Goal: Task Accomplishment & Management: Use online tool/utility

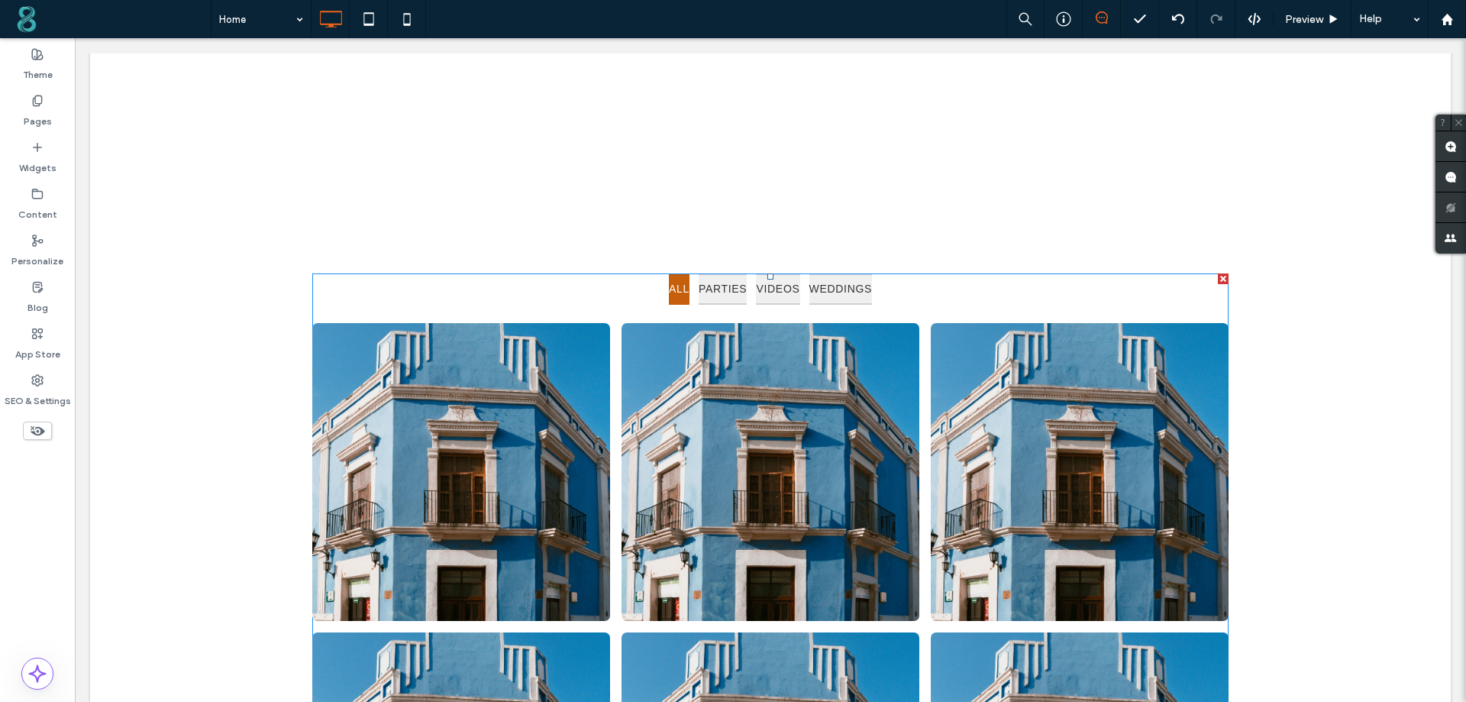
scroll to position [4615, 0]
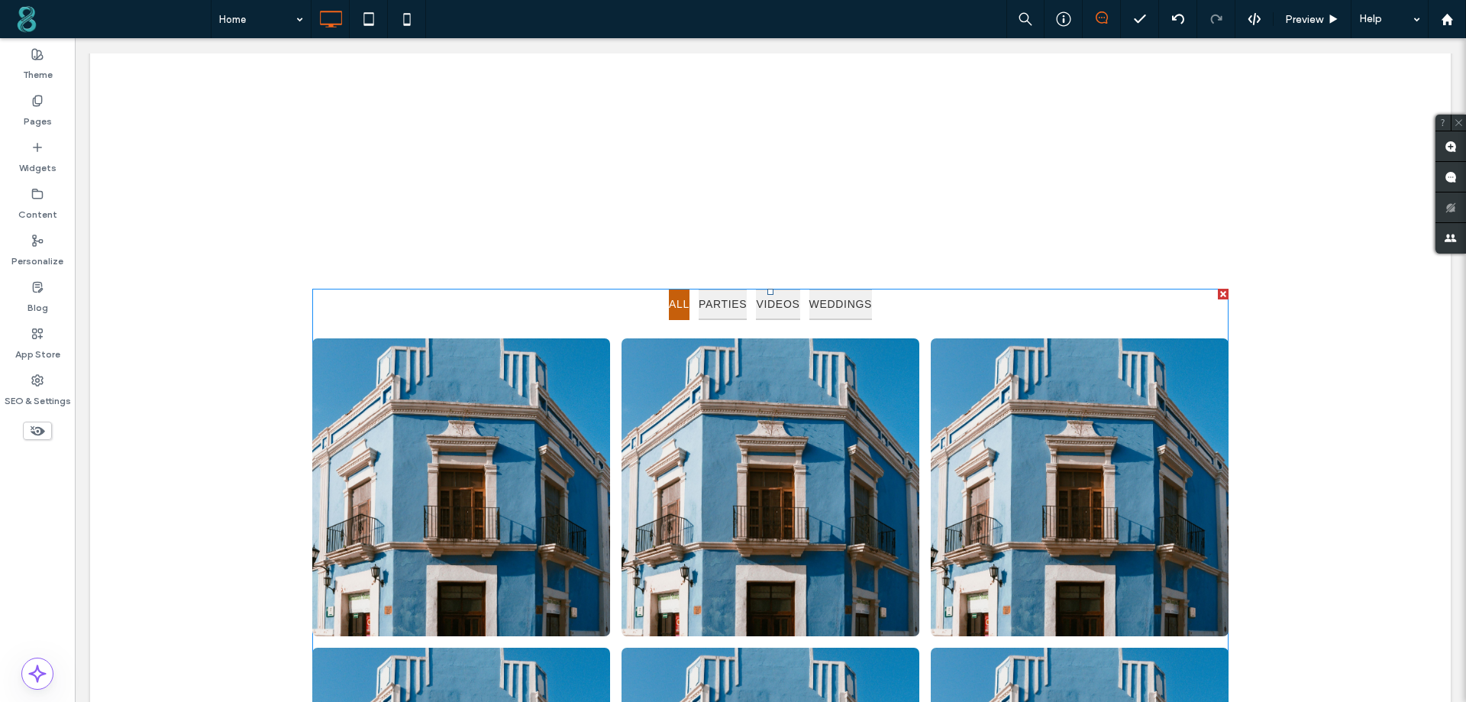
click at [501, 350] on span at bounding box center [770, 647] width 916 height 717
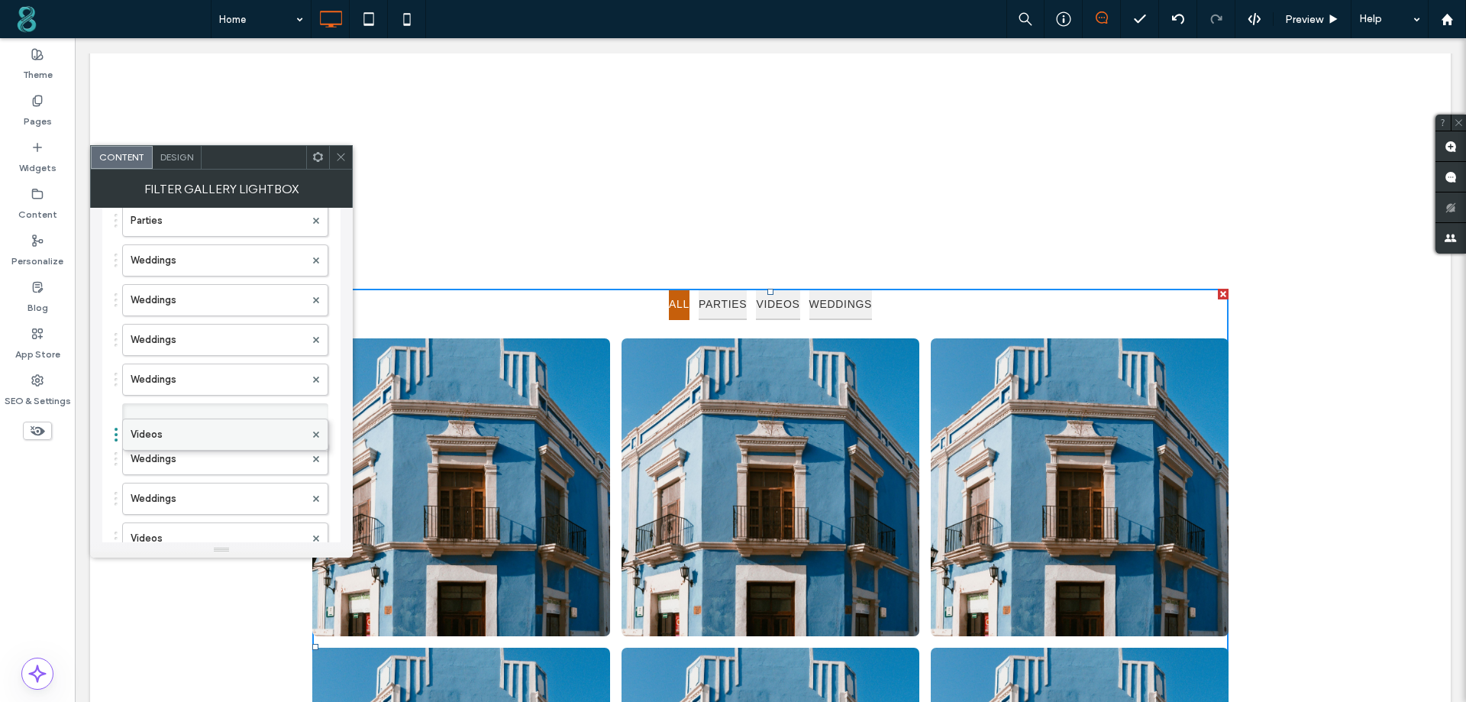
scroll to position [534, 0]
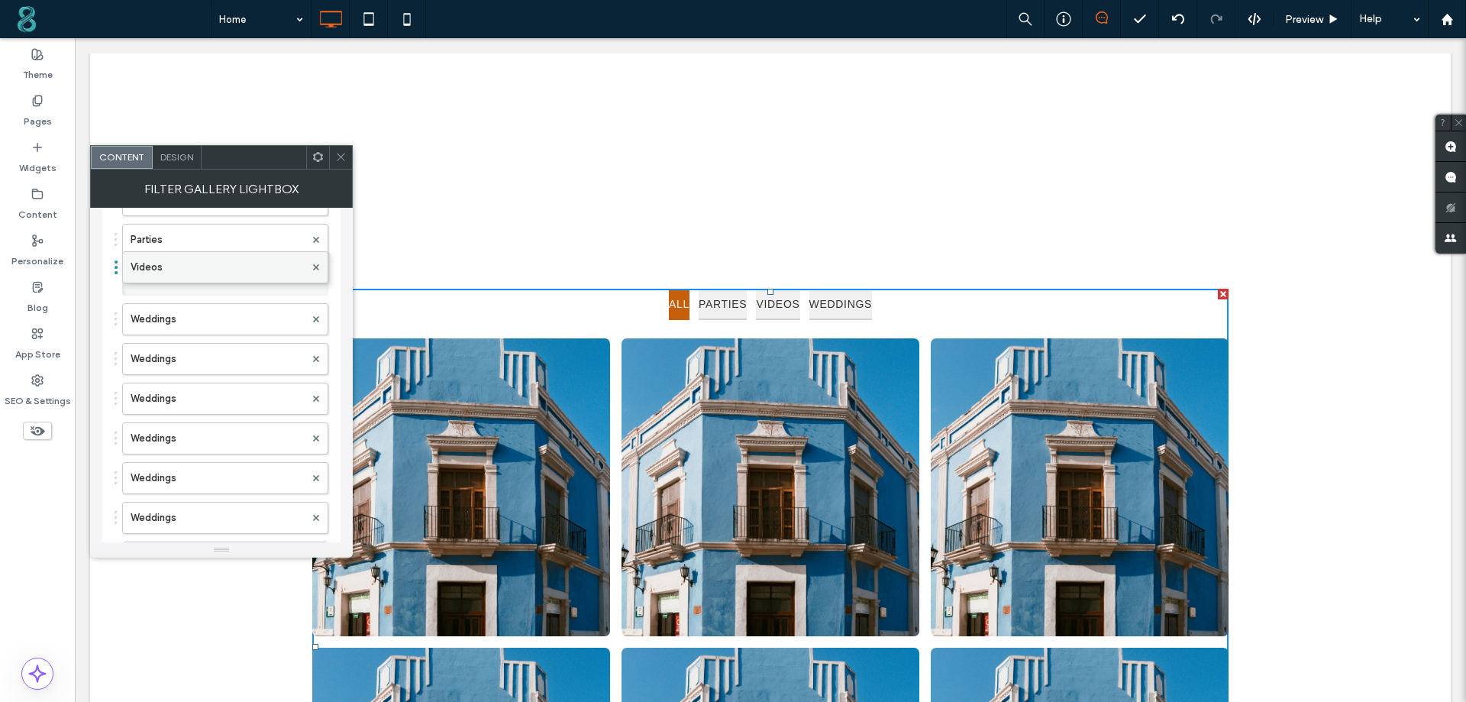
drag, startPoint x: 189, startPoint y: 364, endPoint x: 173, endPoint y: 256, distance: 109.6
drag, startPoint x: 215, startPoint y: 272, endPoint x: 221, endPoint y: 496, distance: 224.5
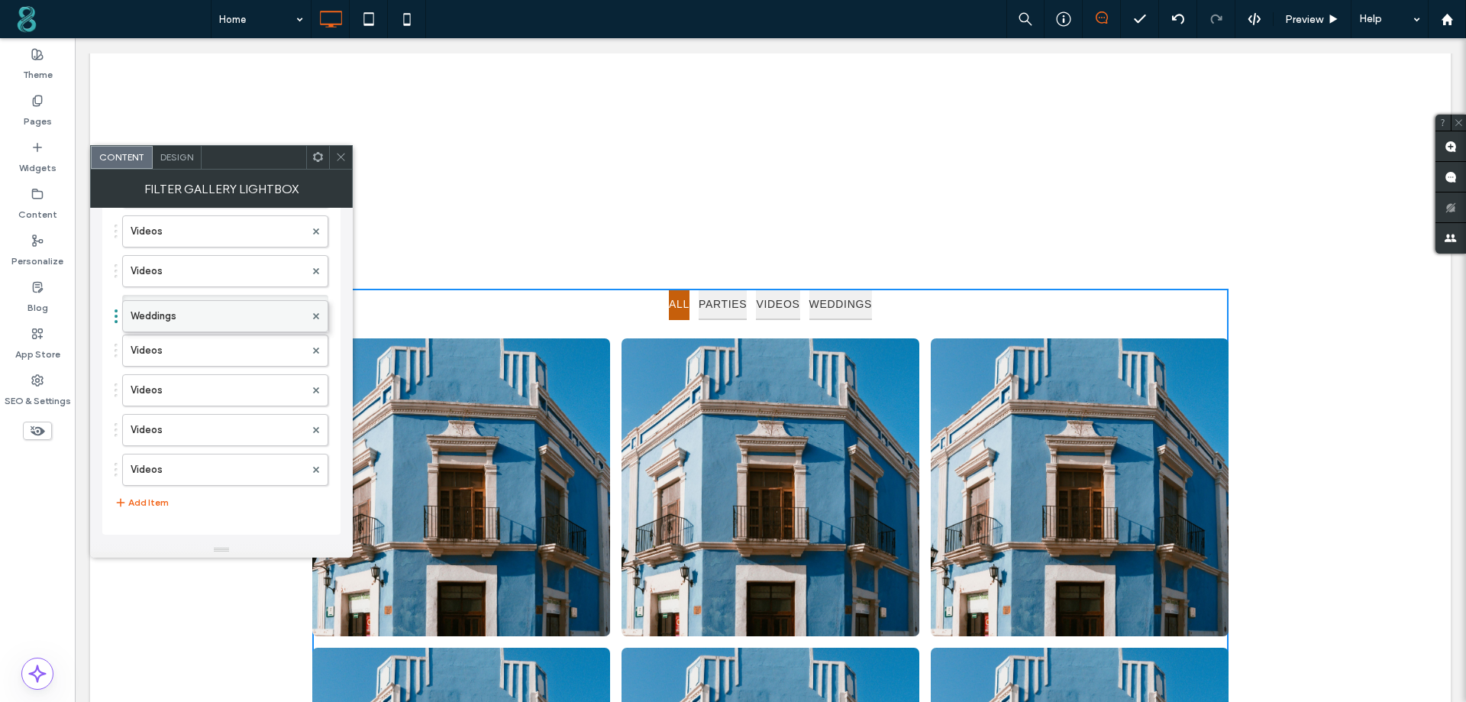
scroll to position [742, 0]
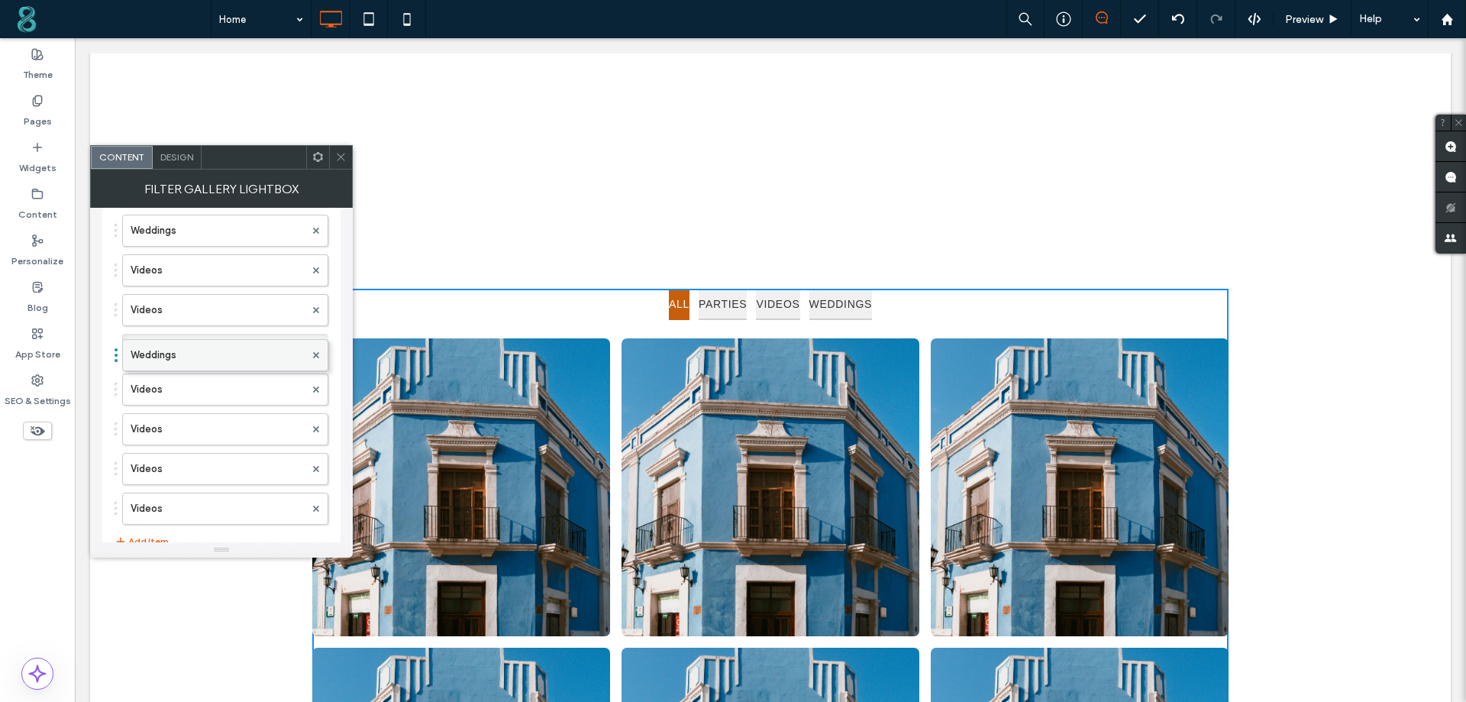
drag, startPoint x: 205, startPoint y: 281, endPoint x: 206, endPoint y: 362, distance: 80.9
drag, startPoint x: 224, startPoint y: 366, endPoint x: 224, endPoint y: 408, distance: 41.2
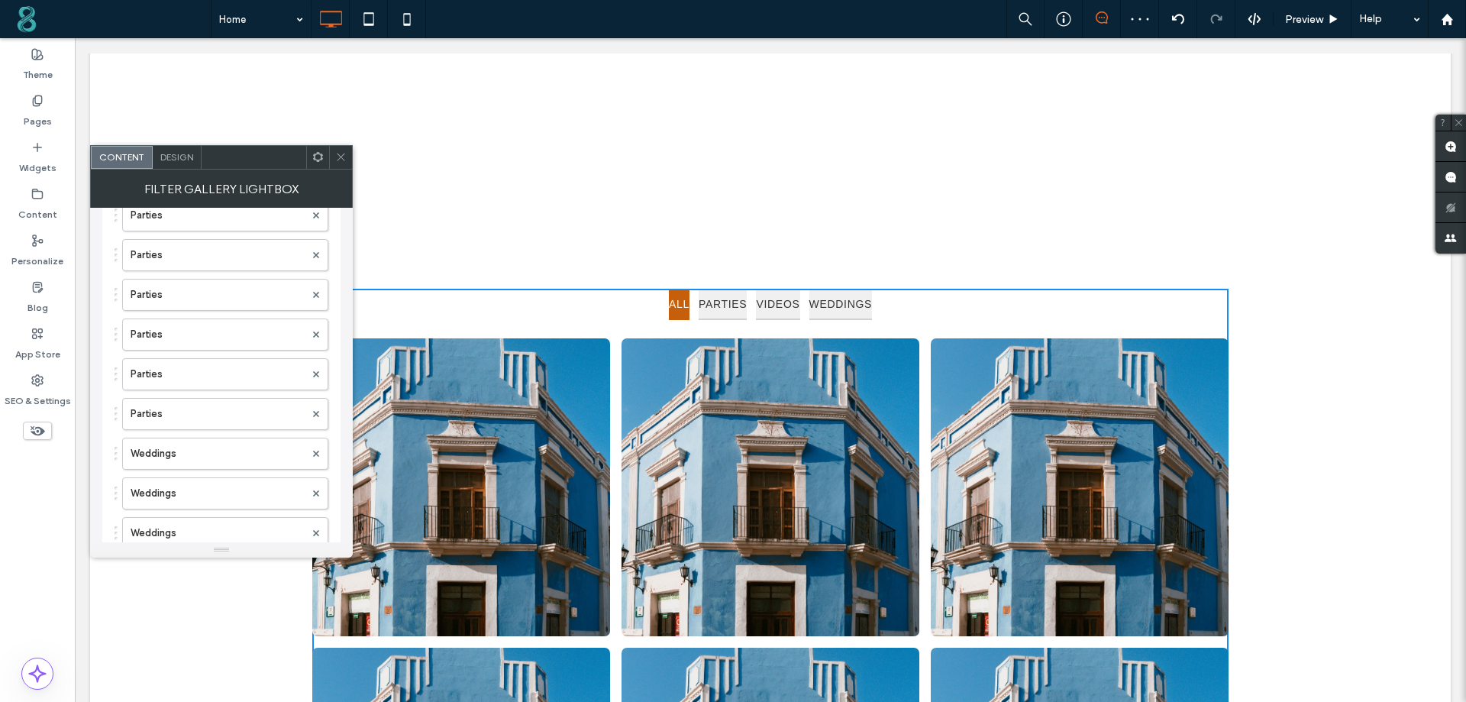
scroll to position [437, 0]
drag, startPoint x: 216, startPoint y: 378, endPoint x: 224, endPoint y: 436, distance: 58.5
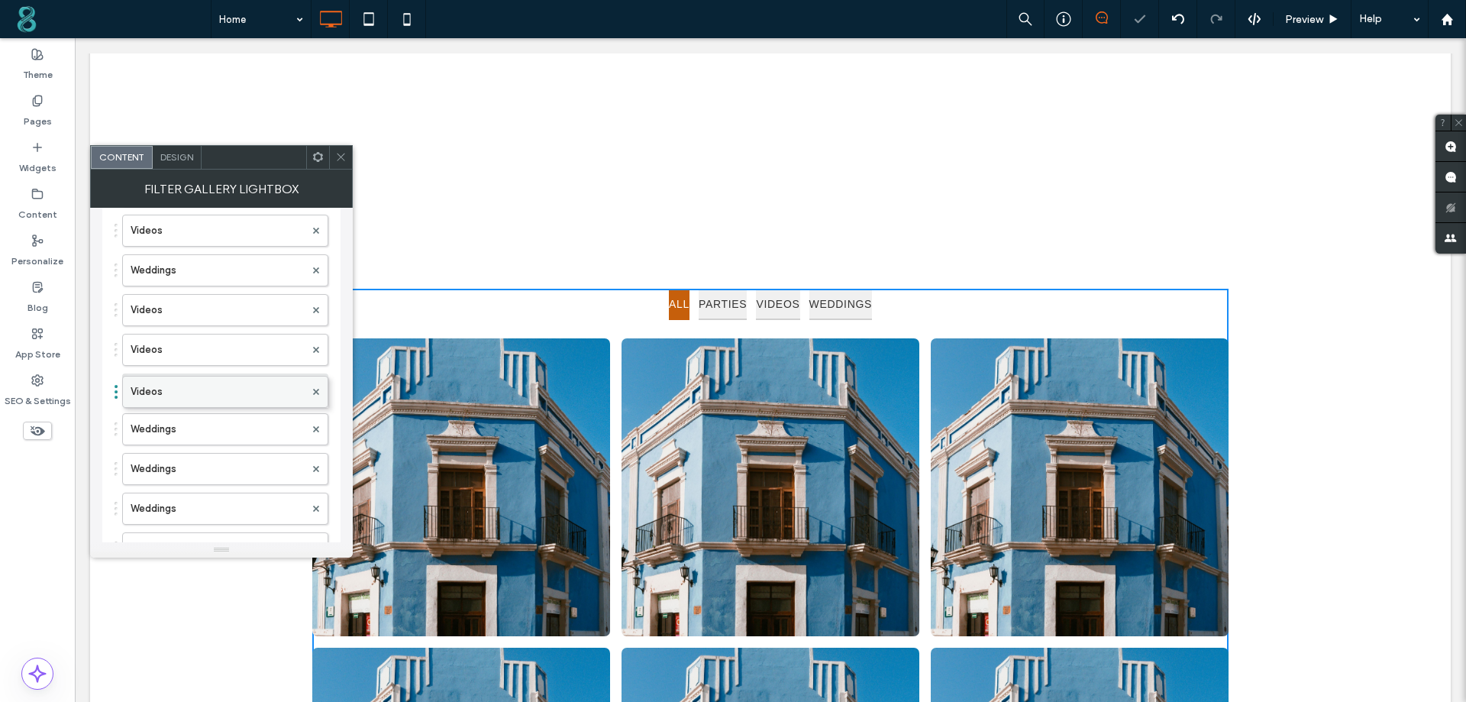
drag, startPoint x: 219, startPoint y: 470, endPoint x: 213, endPoint y: 385, distance: 85.7
drag, startPoint x: 199, startPoint y: 462, endPoint x: 213, endPoint y: 328, distance: 134.3
click at [213, 328] on div "Parties Parties Parties Parties Parties Parties Weddings Weddings Videos Videos…" at bounding box center [222, 144] width 214 height 683
drag, startPoint x: 213, startPoint y: 302, endPoint x: 209, endPoint y: 405, distance: 103.1
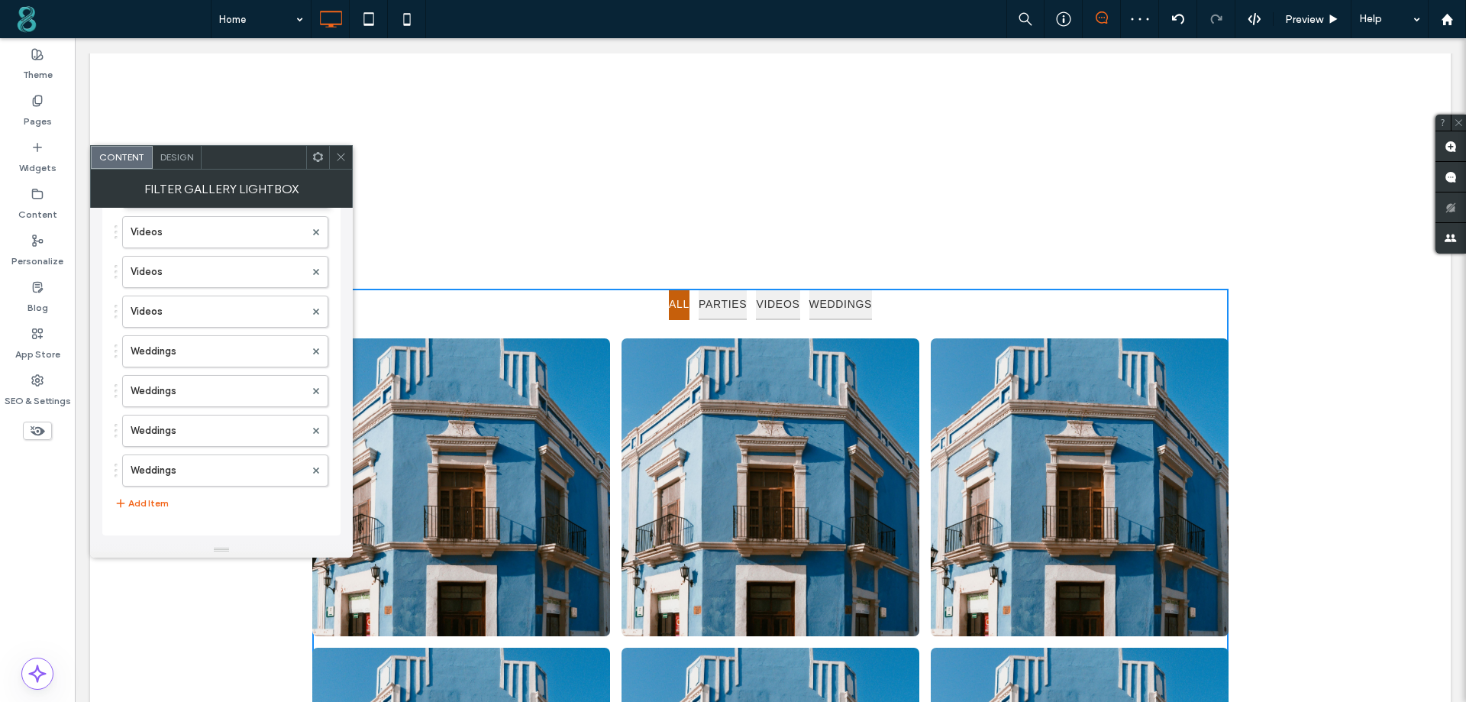
scroll to position [750, 0]
drag, startPoint x: 199, startPoint y: 351, endPoint x: 198, endPoint y: 397, distance: 45.8
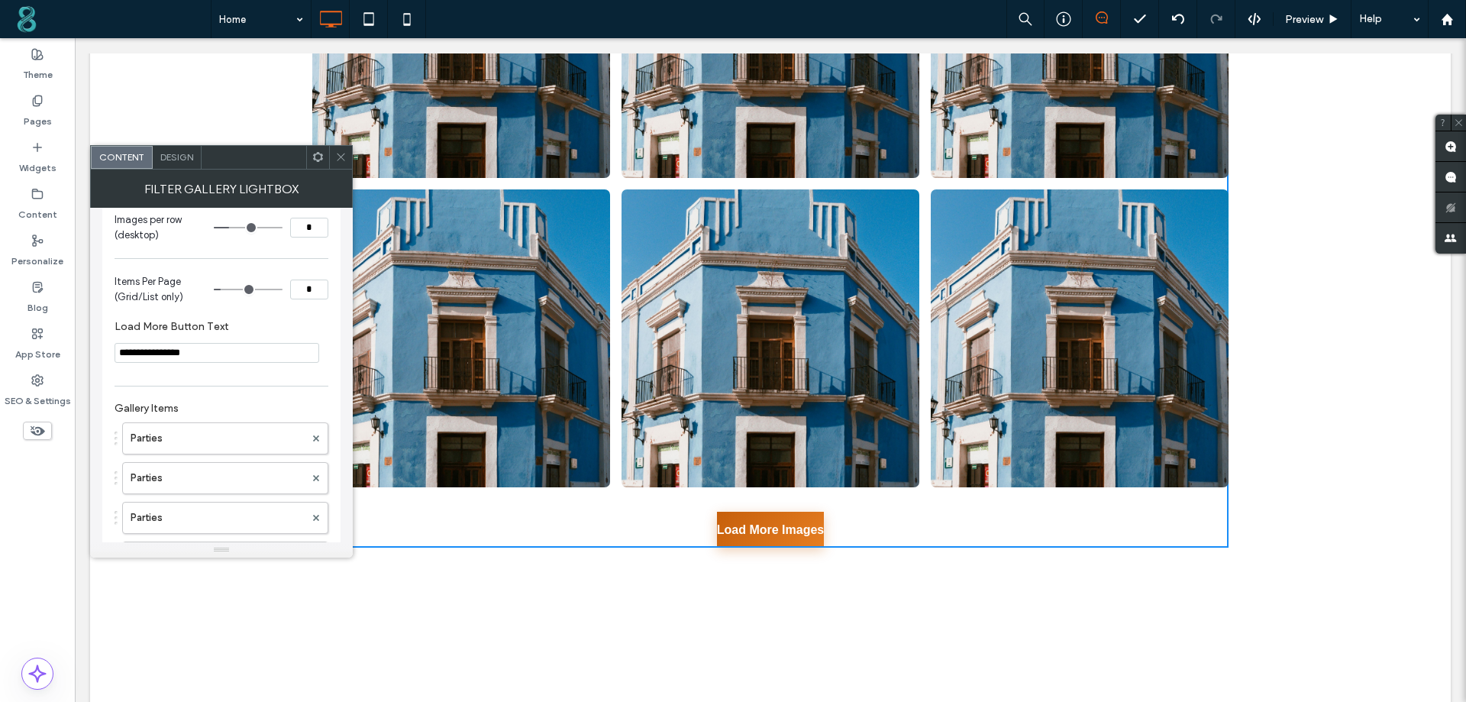
scroll to position [131, 0]
click at [208, 355] on input "**********" at bounding box center [217, 359] width 205 height 20
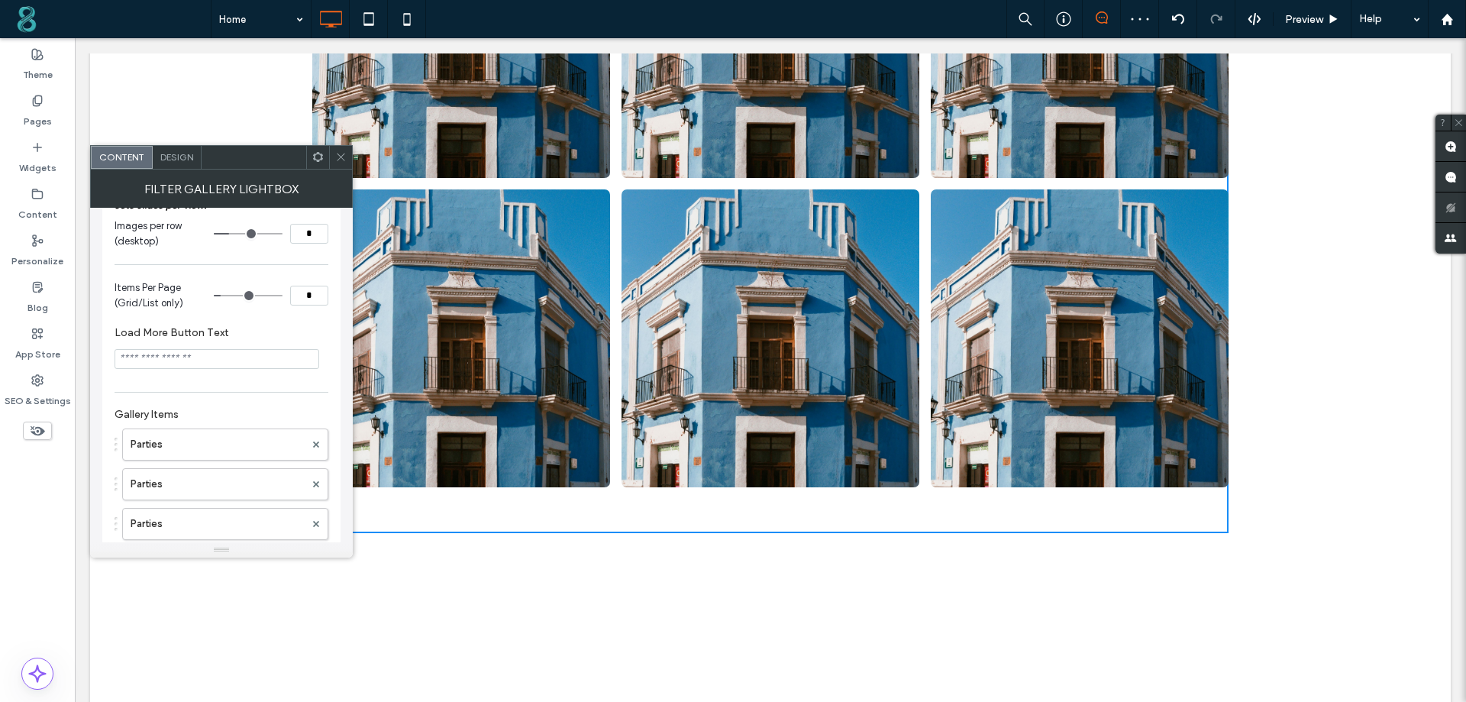
click at [239, 337] on label "Load More Button Text" at bounding box center [219, 334] width 208 height 17
click at [173, 163] on div "Design" at bounding box center [177, 157] width 49 height 23
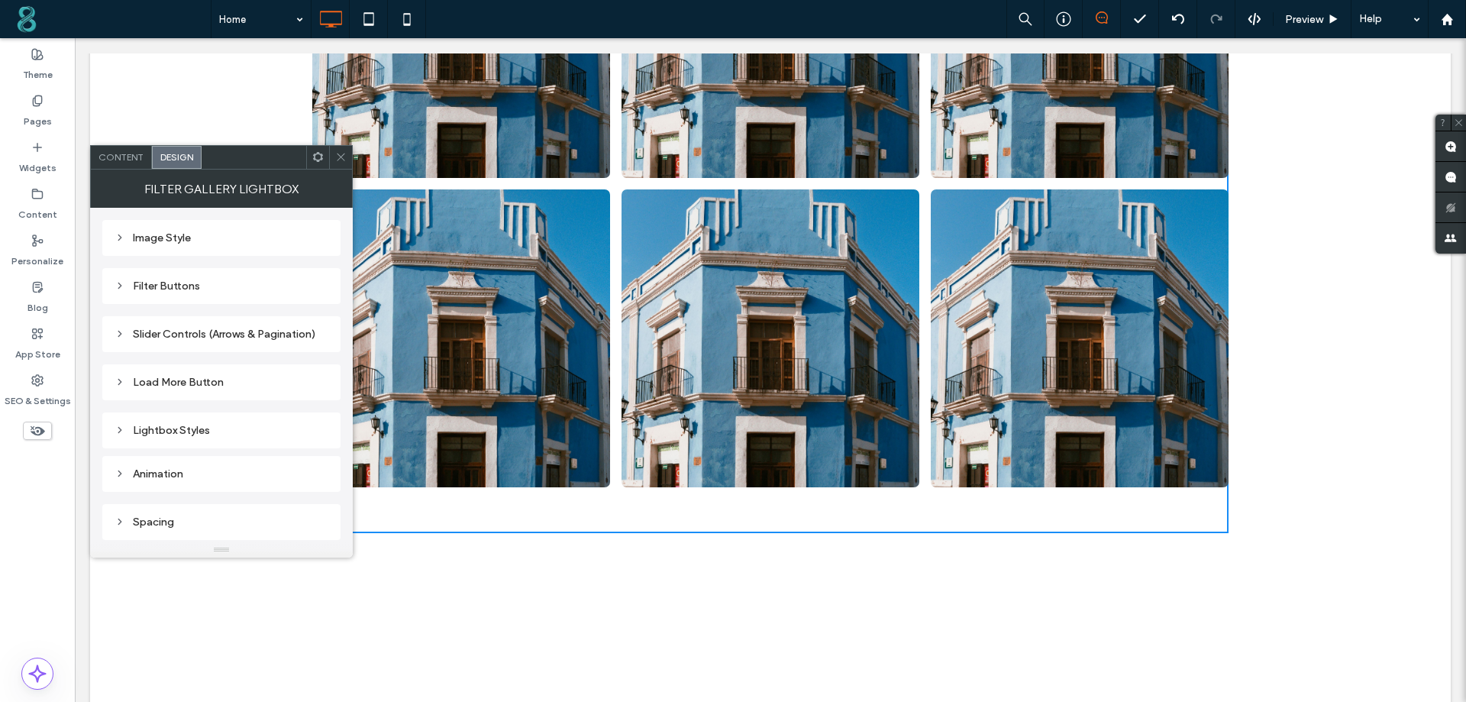
click at [215, 283] on div "Filter Buttons" at bounding box center [222, 285] width 214 height 13
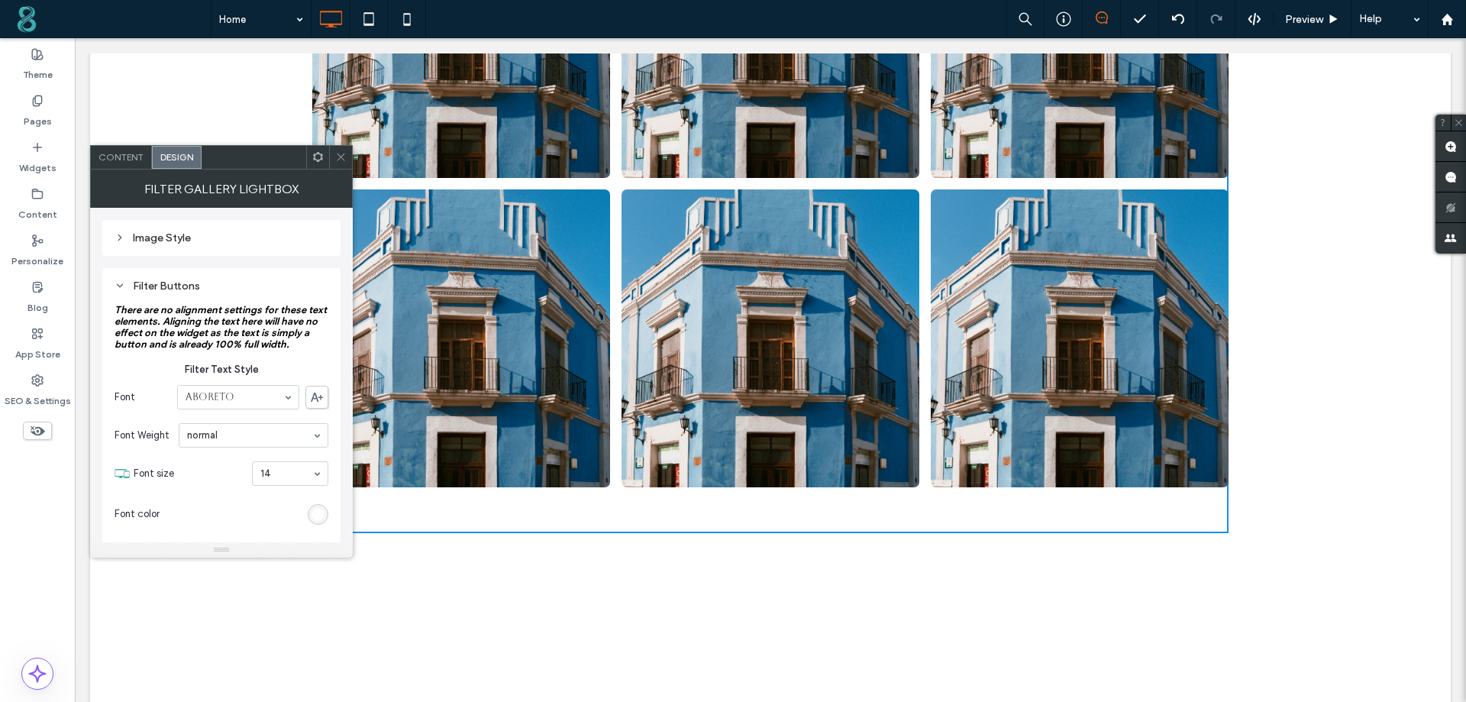
click at [213, 286] on div "Filter Buttons" at bounding box center [222, 285] width 214 height 13
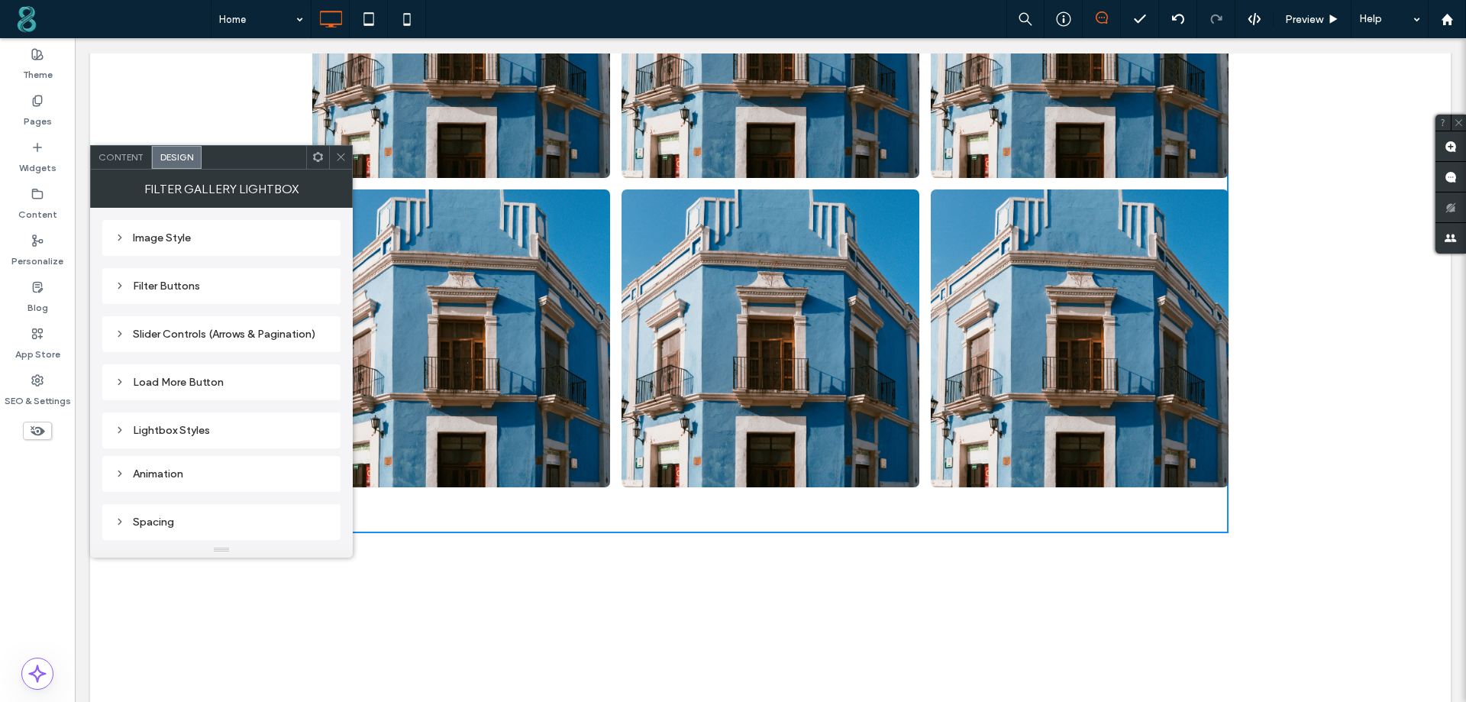
click at [219, 379] on div "Load More Button" at bounding box center [222, 382] width 214 height 13
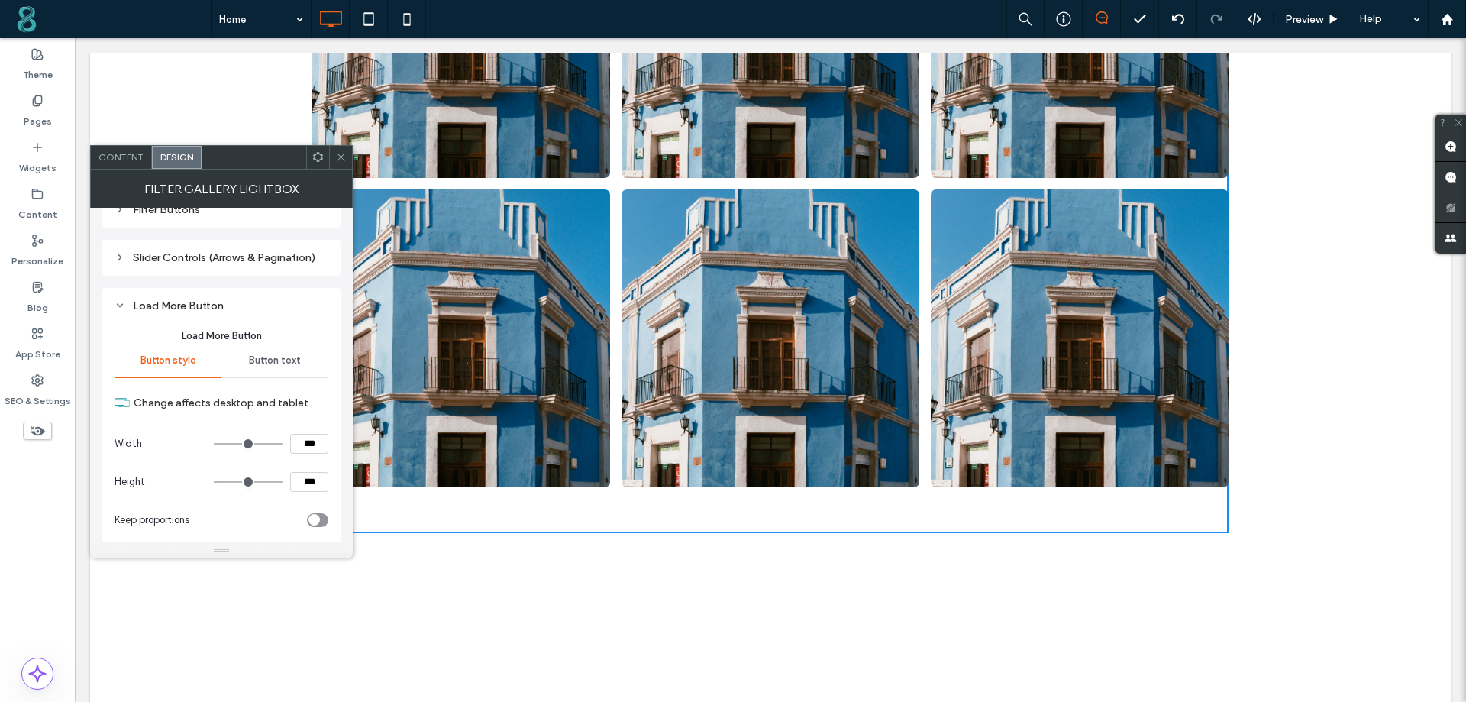
scroll to position [153, 0]
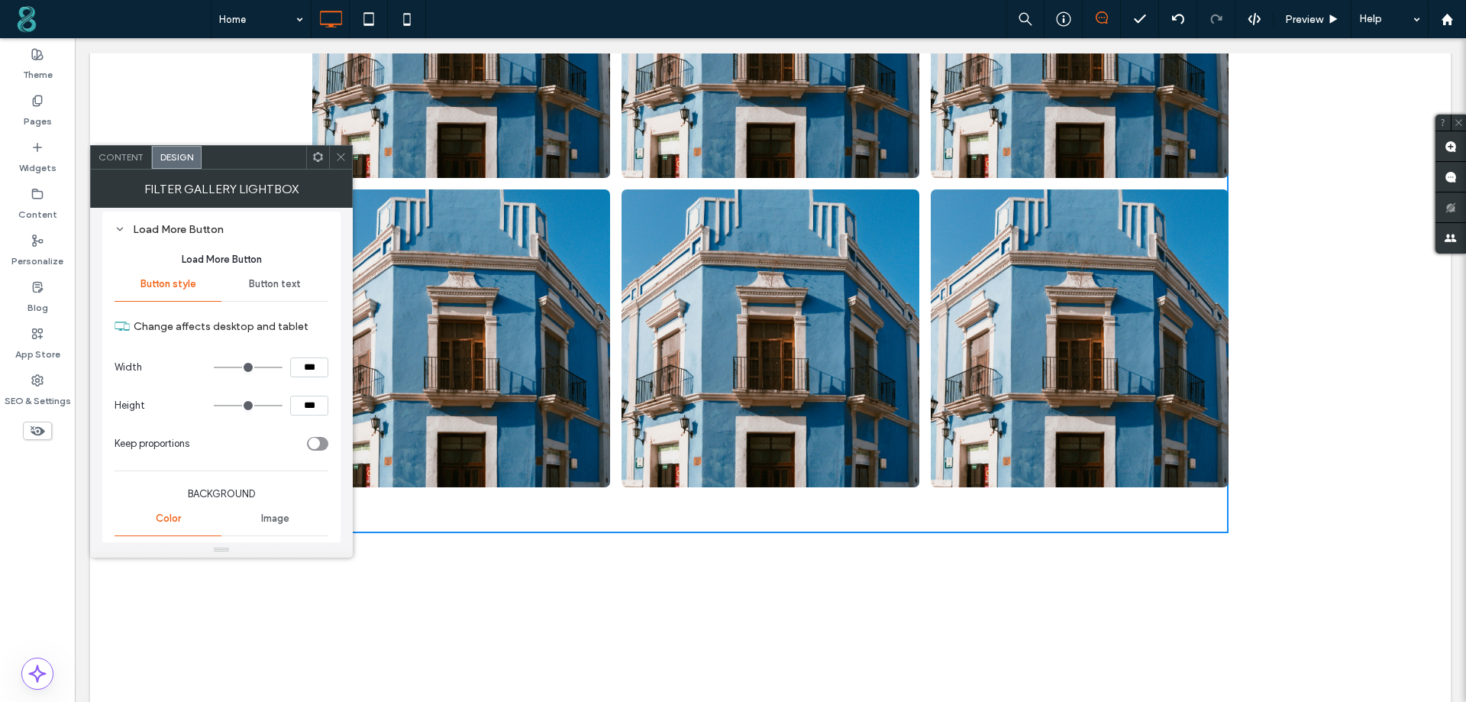
click at [292, 283] on span "Button text" at bounding box center [275, 284] width 52 height 12
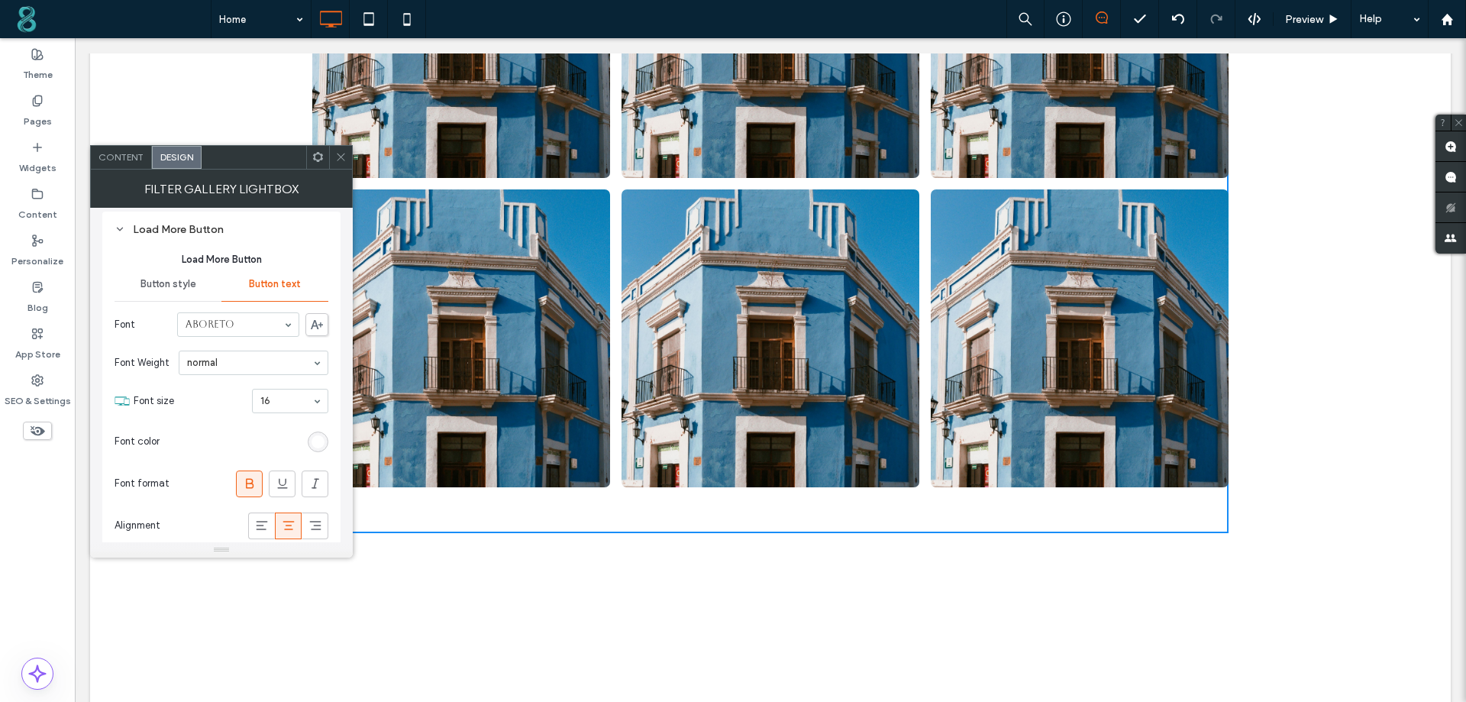
click at [171, 275] on div "Button style" at bounding box center [168, 284] width 107 height 34
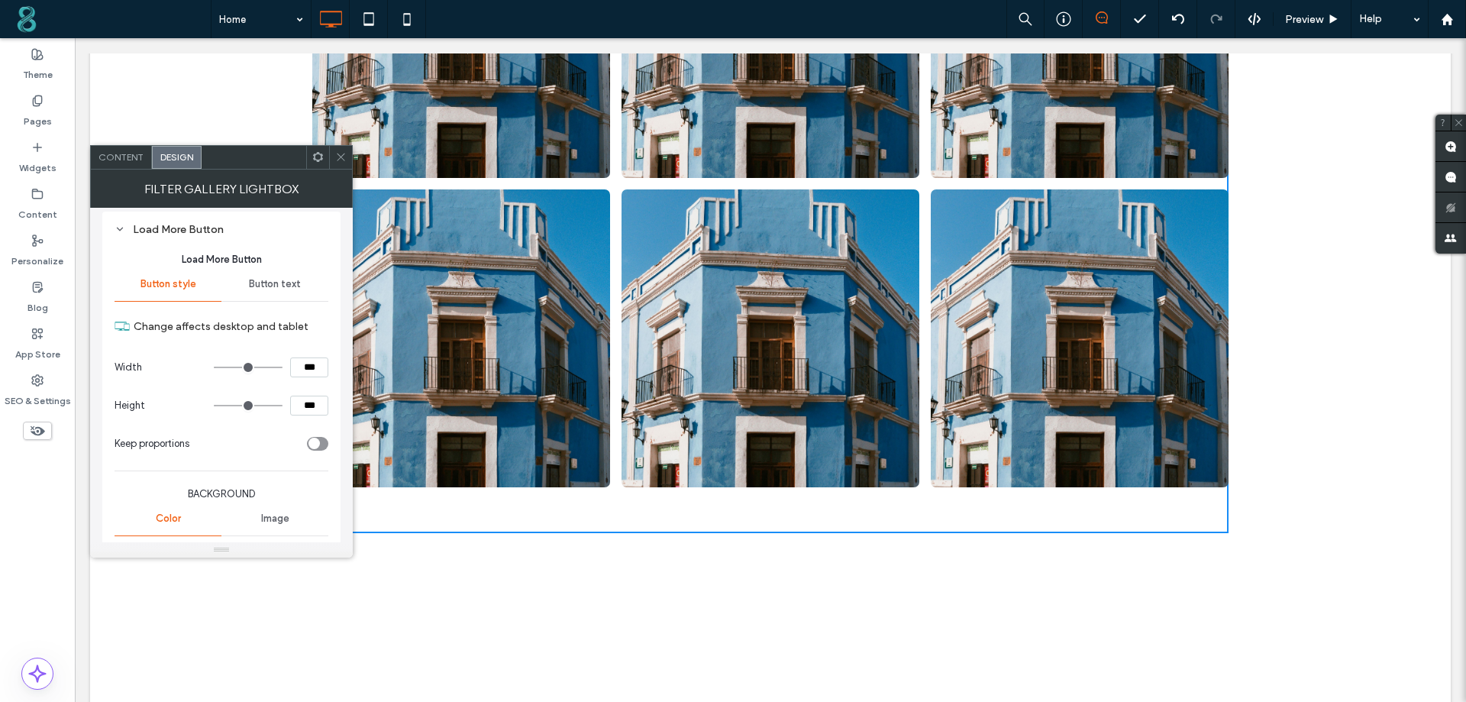
click at [317, 440] on div "toggle" at bounding box center [313, 443] width 11 height 11
click at [308, 441] on div "toggle" at bounding box center [317, 444] width 21 height 14
type input "**"
click at [120, 145] on div "Content Design" at bounding box center [221, 157] width 263 height 24
click at [124, 158] on span "Content" at bounding box center [120, 156] width 45 height 11
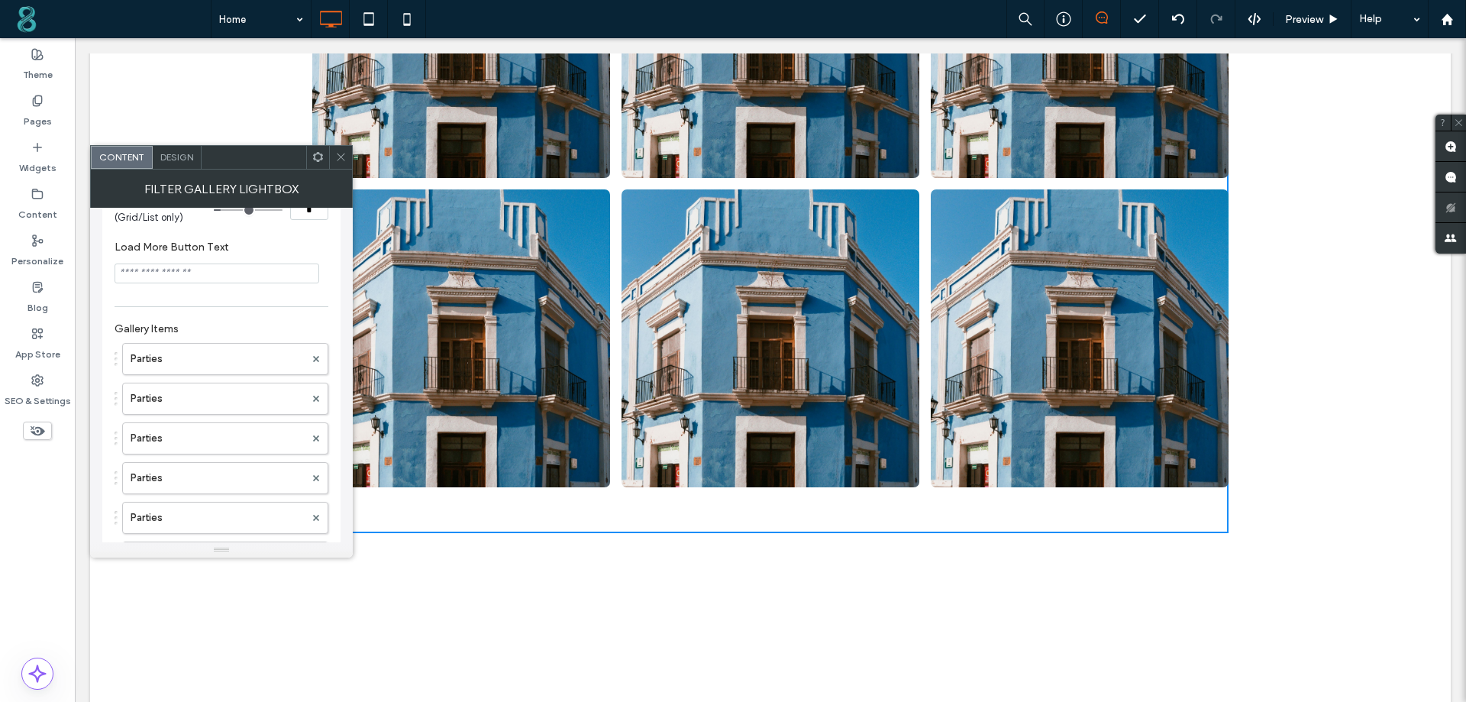
scroll to position [229, 0]
click at [182, 266] on input "Load More Button Text" at bounding box center [217, 261] width 205 height 20
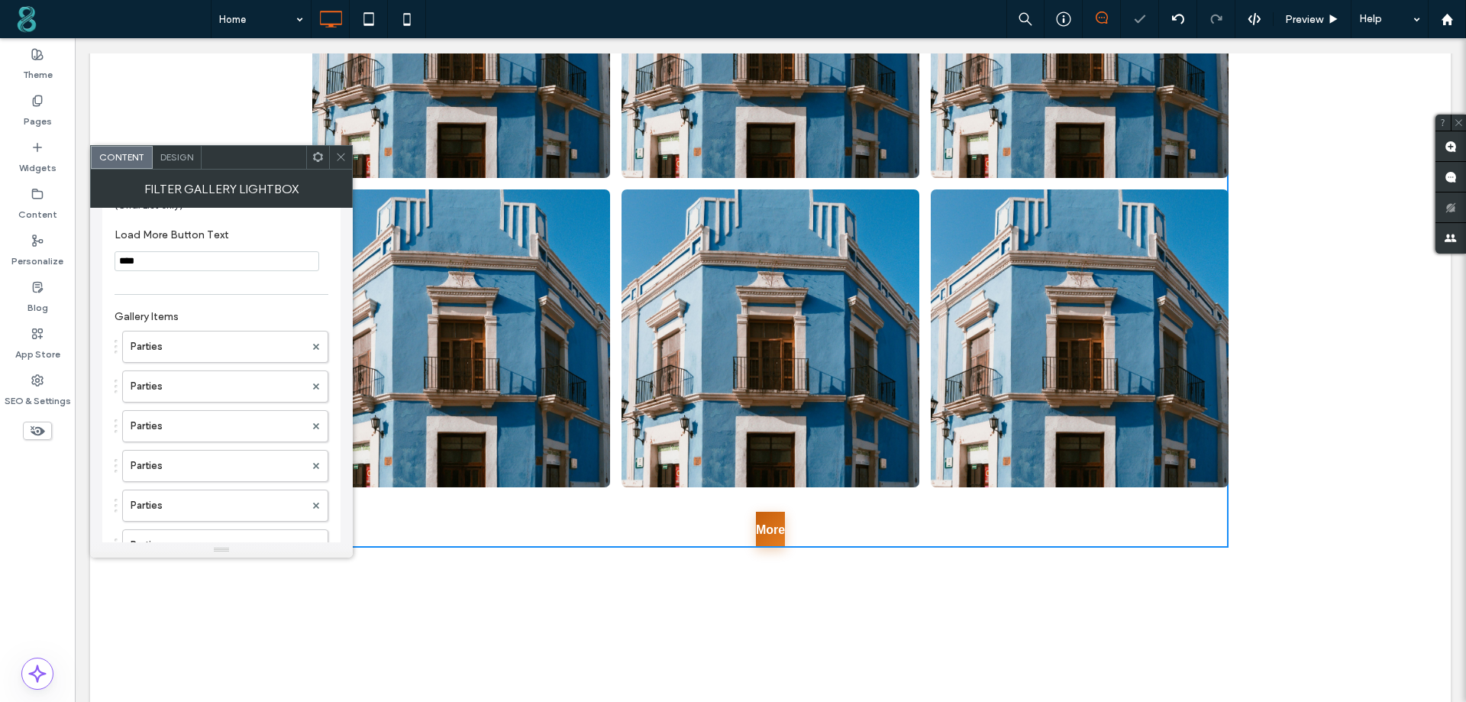
type input "****"
click at [210, 293] on div "Gallery Display Mode Grid View Use this option (device specific) to determine h…" at bounding box center [222, 538] width 214 height 1080
click at [346, 148] on span at bounding box center [340, 157] width 11 height 23
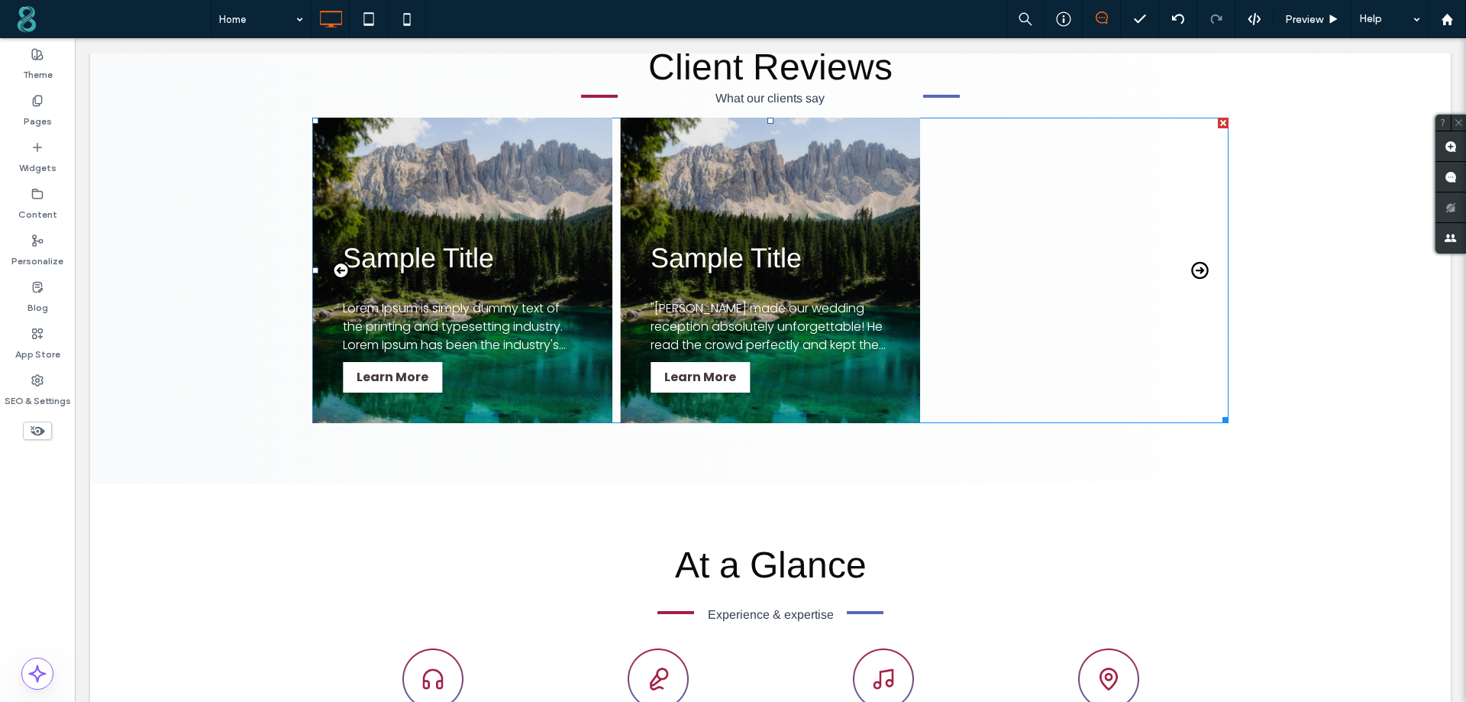
scroll to position [2477, 0]
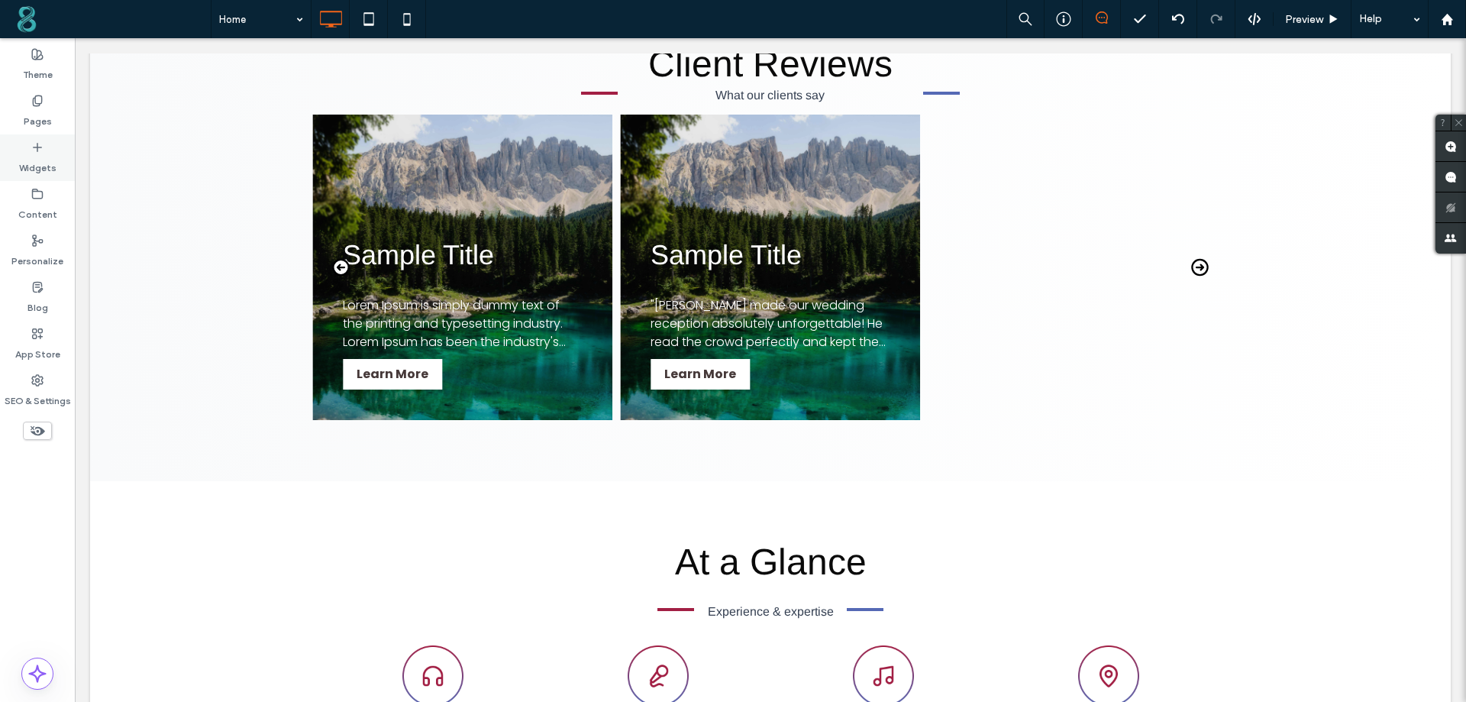
click at [24, 150] on div "Widgets" at bounding box center [37, 157] width 75 height 47
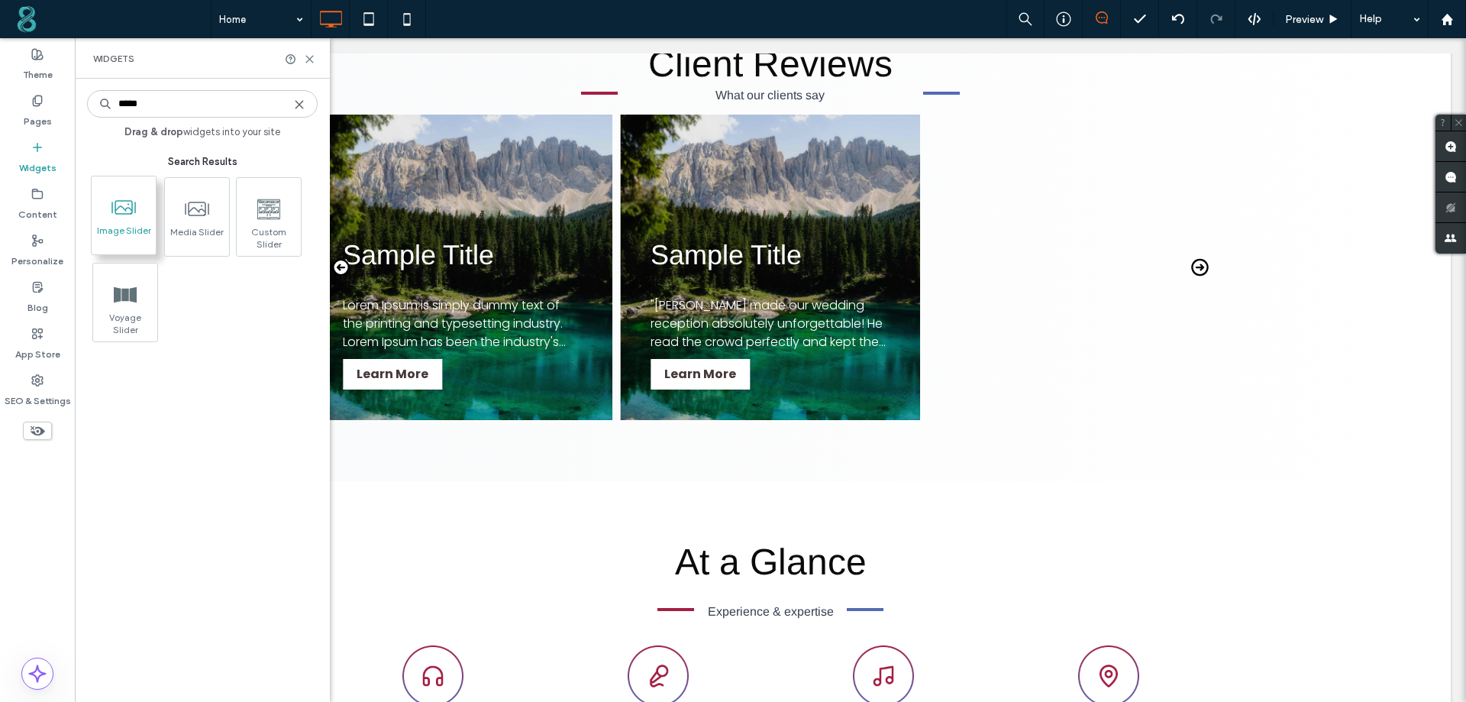
type input "*****"
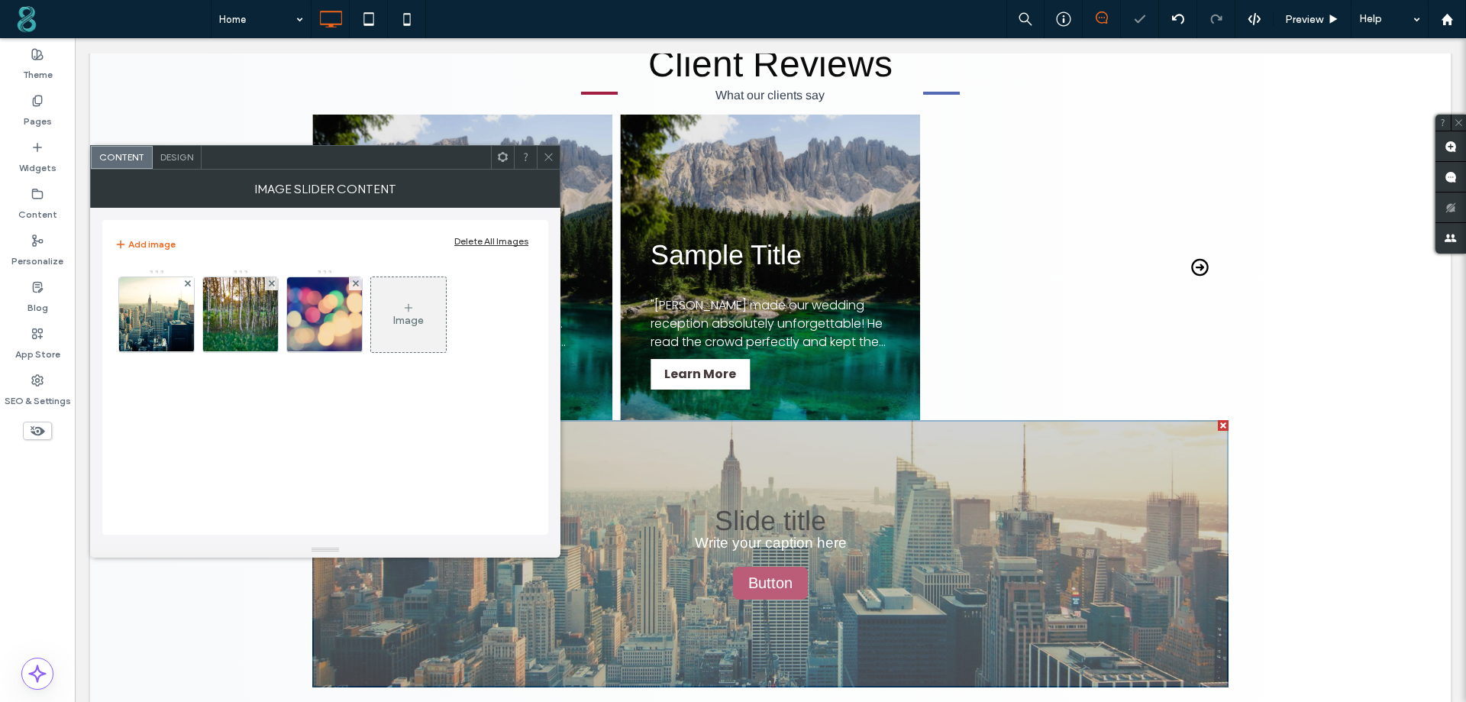
scroll to position [2859, 0]
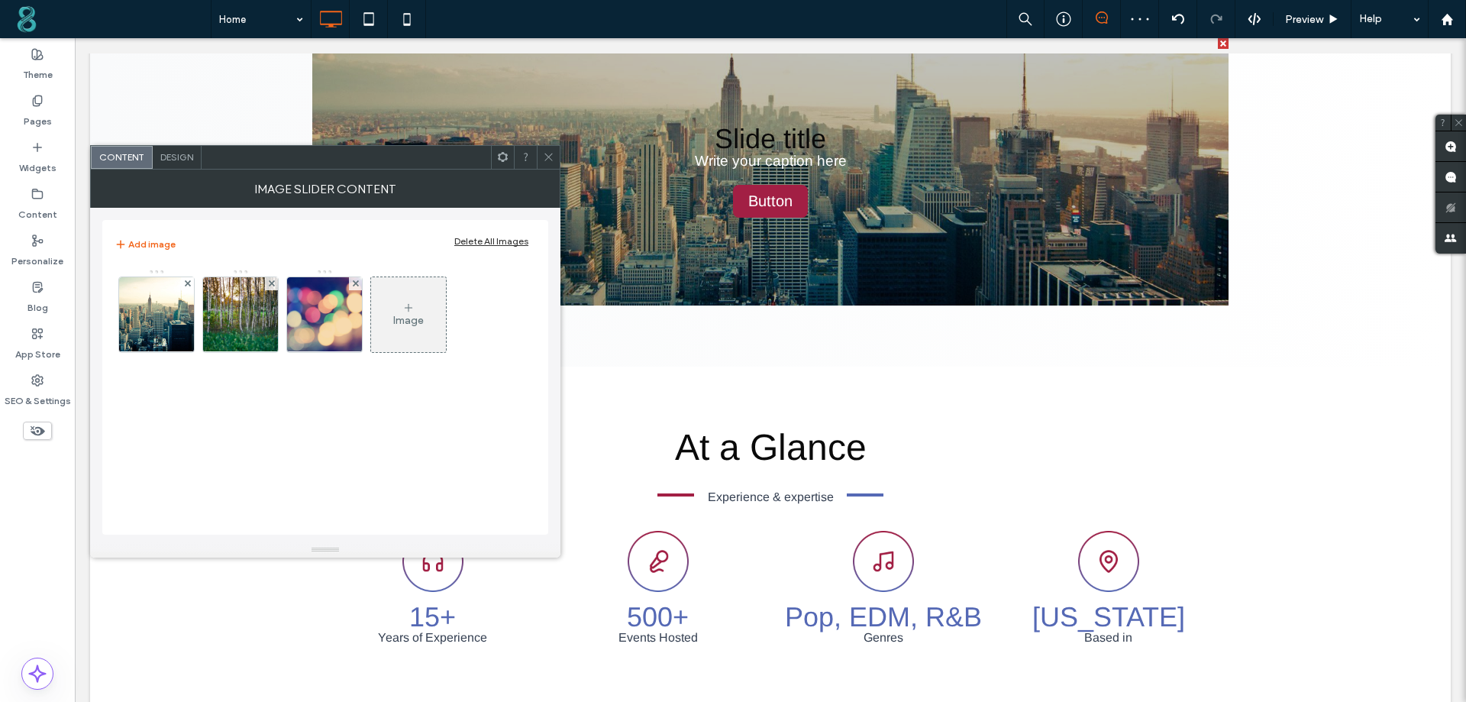
click at [550, 150] on span at bounding box center [548, 157] width 11 height 23
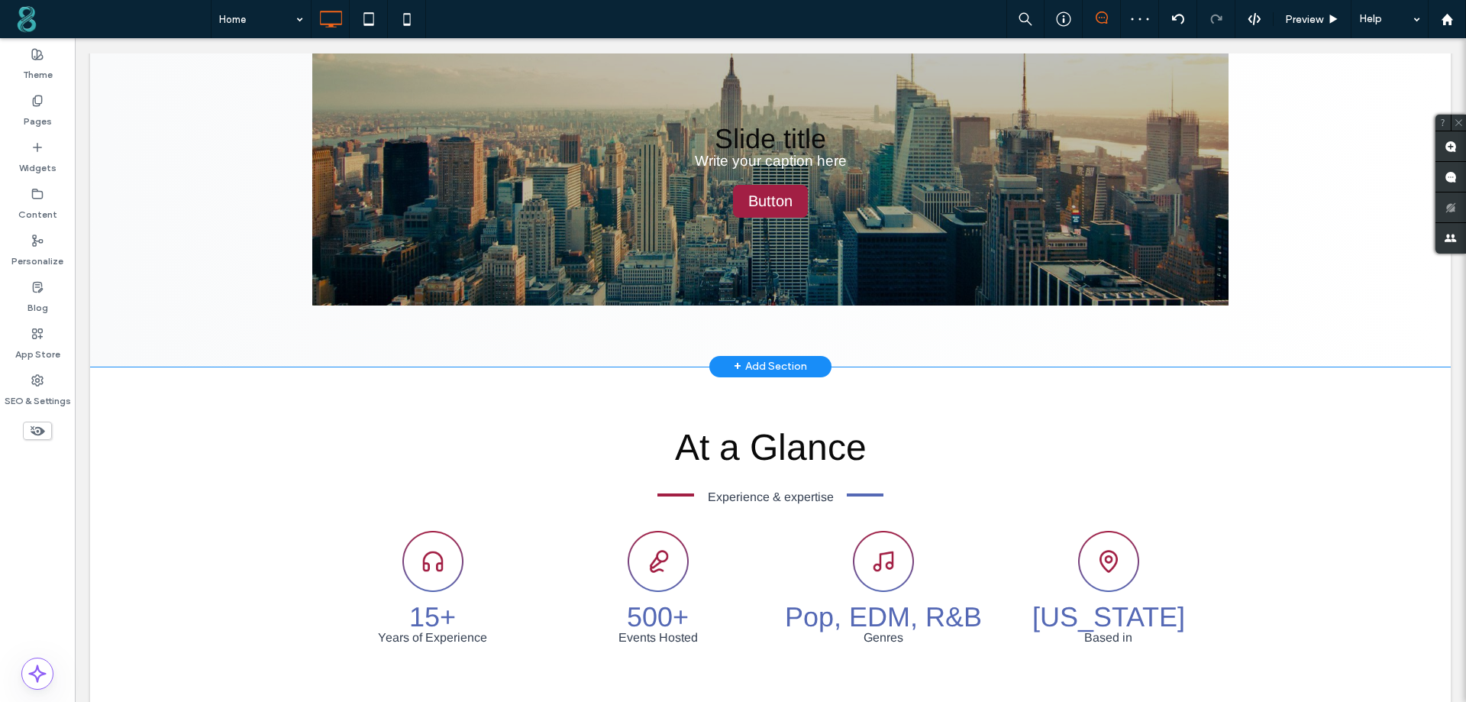
click at [772, 368] on div "+ Add Section" at bounding box center [770, 367] width 73 height 20
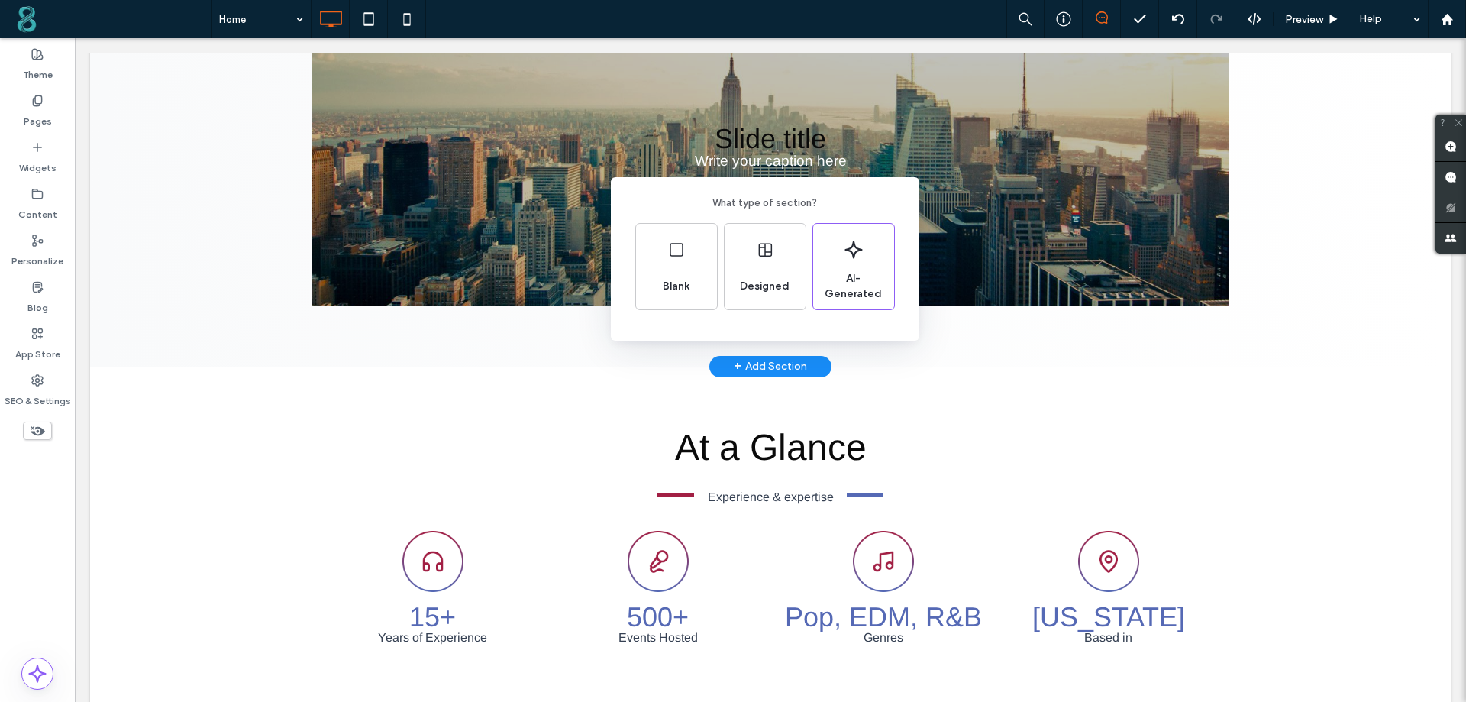
click at [35, 158] on div "What type of section? Blank Designed AI-Generated" at bounding box center [733, 388] width 1466 height 777
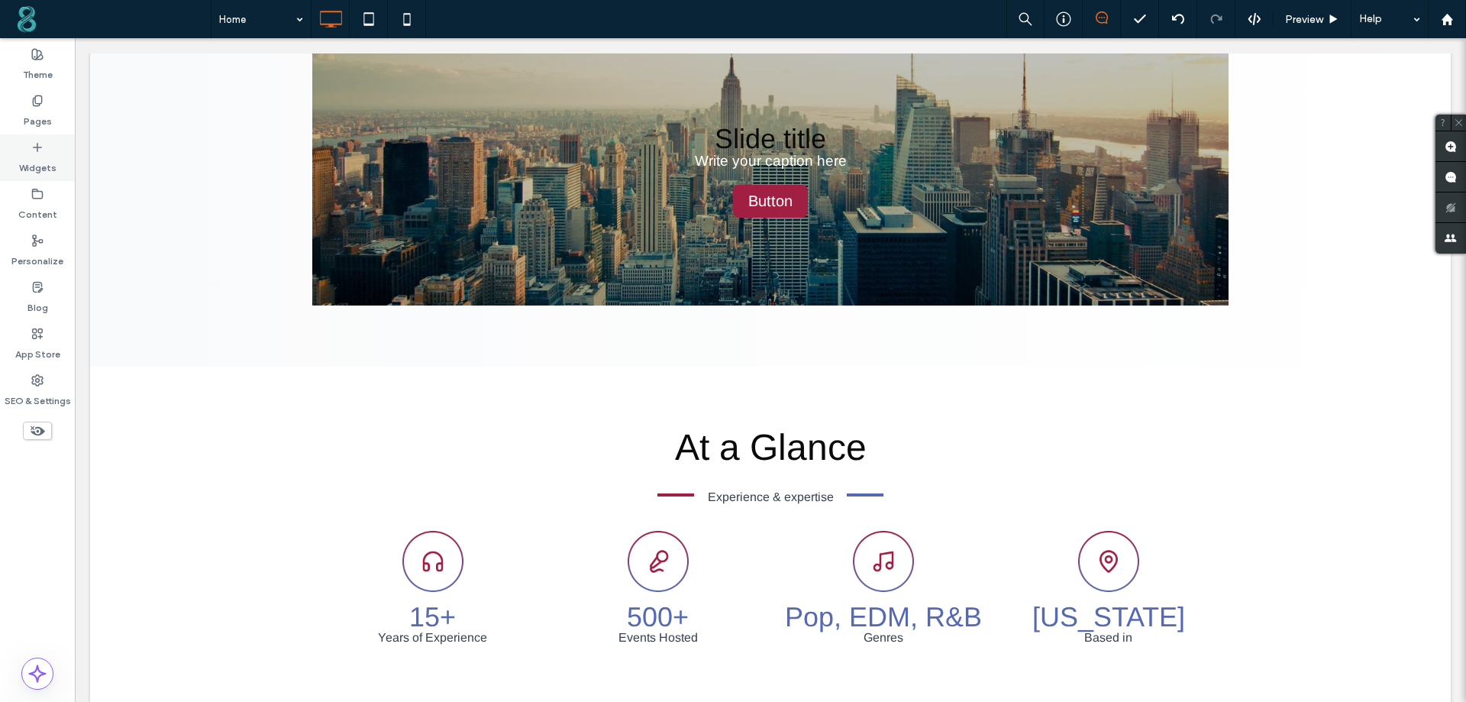
click at [18, 162] on div "Widgets" at bounding box center [37, 157] width 75 height 47
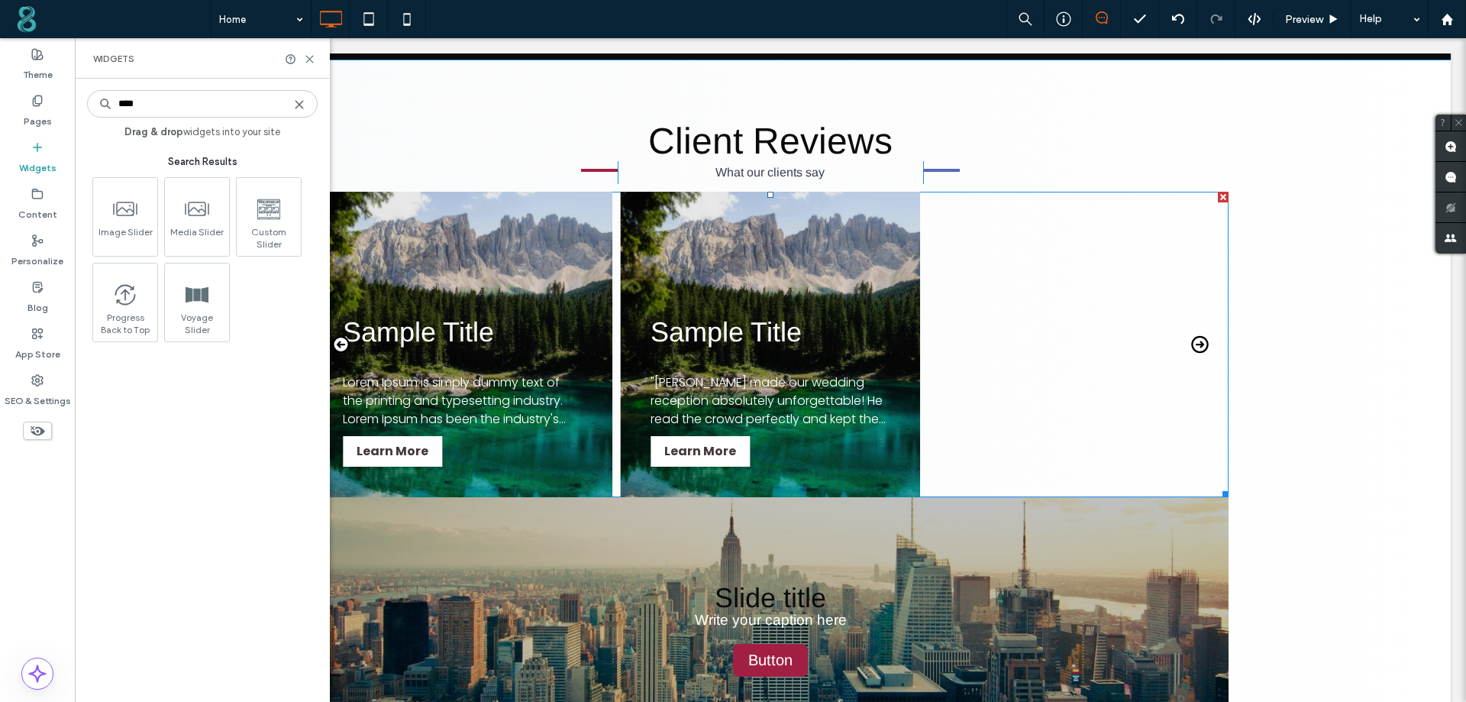
scroll to position [2401, 0]
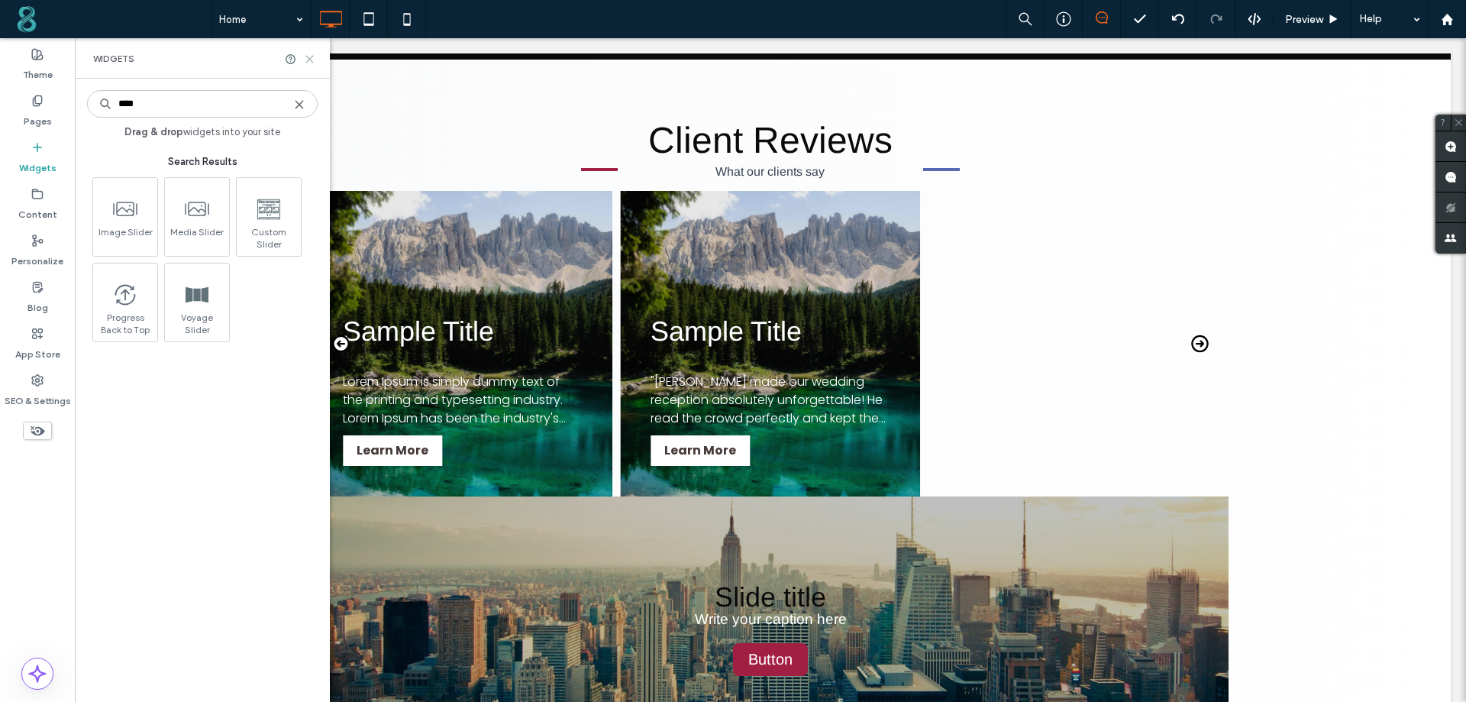
type input "****"
click at [312, 53] on icon at bounding box center [309, 58] width 11 height 11
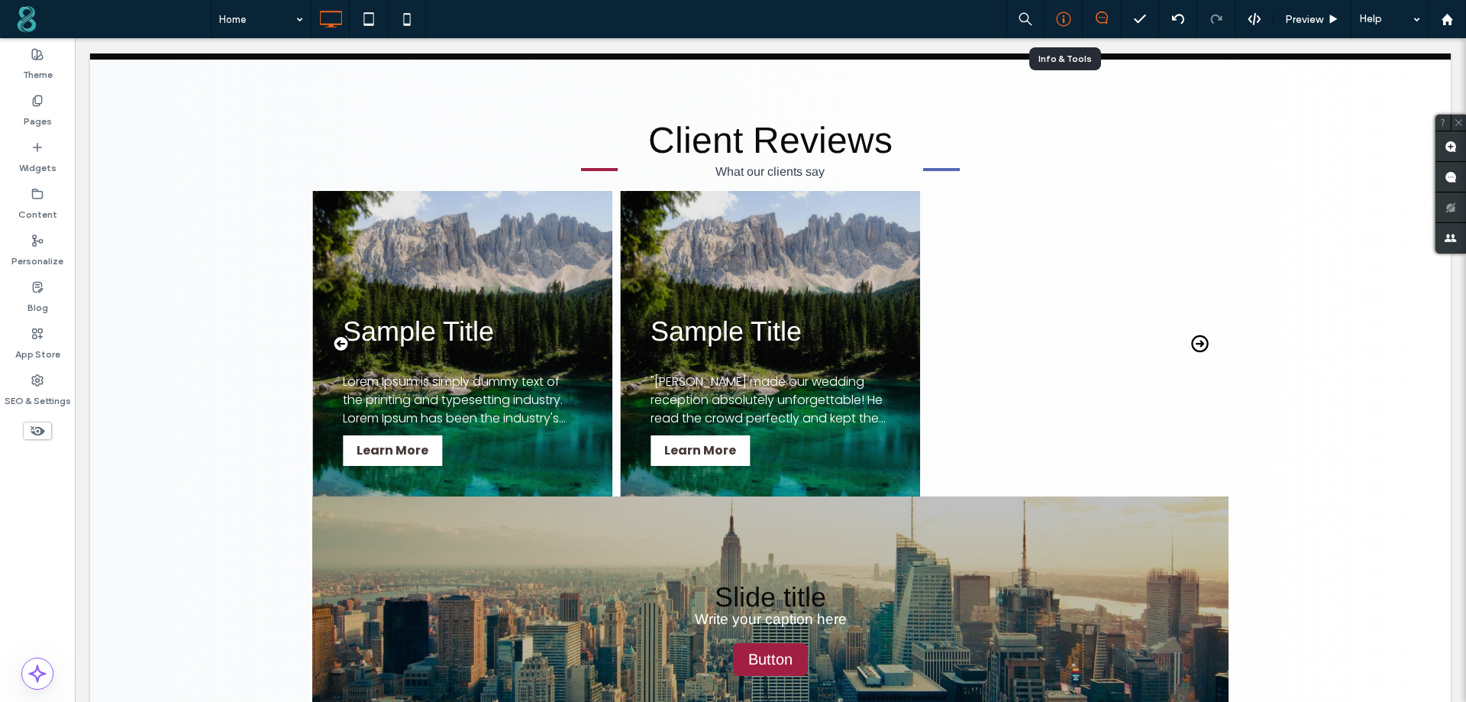
click at [1072, 15] on div at bounding box center [1063, 18] width 37 height 15
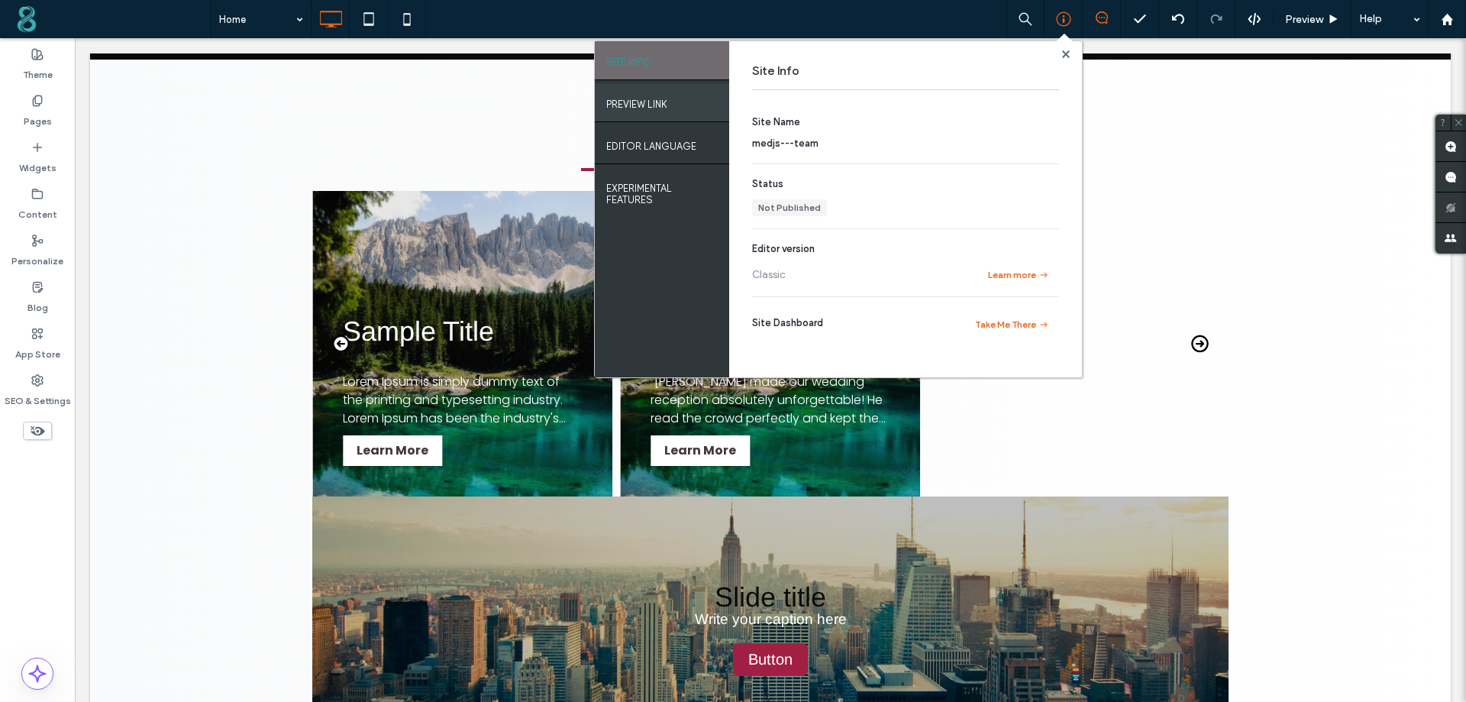
click at [685, 109] on div "PREVIEW LINK" at bounding box center [662, 102] width 134 height 38
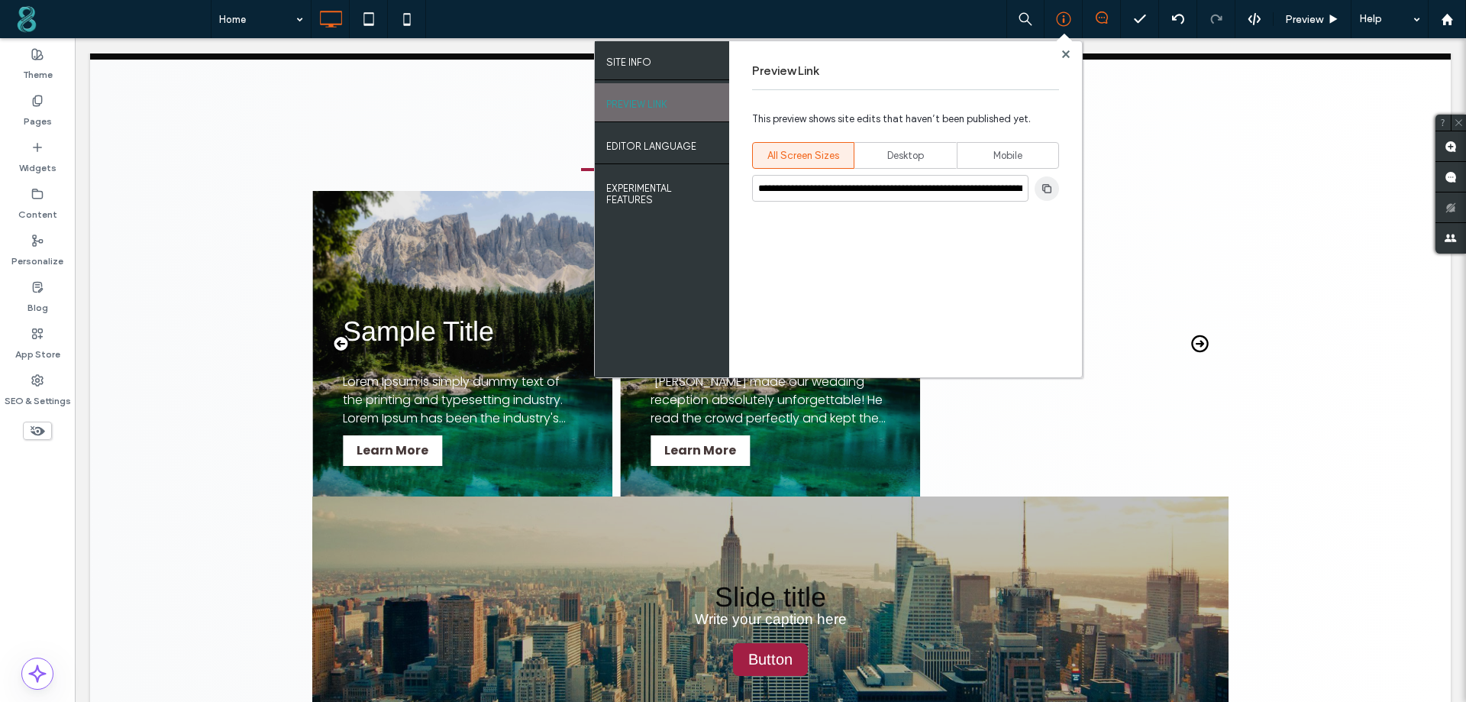
click at [1045, 181] on span "button" at bounding box center [1047, 188] width 24 height 24
click at [1062, 55] on icon at bounding box center [1066, 54] width 8 height 8
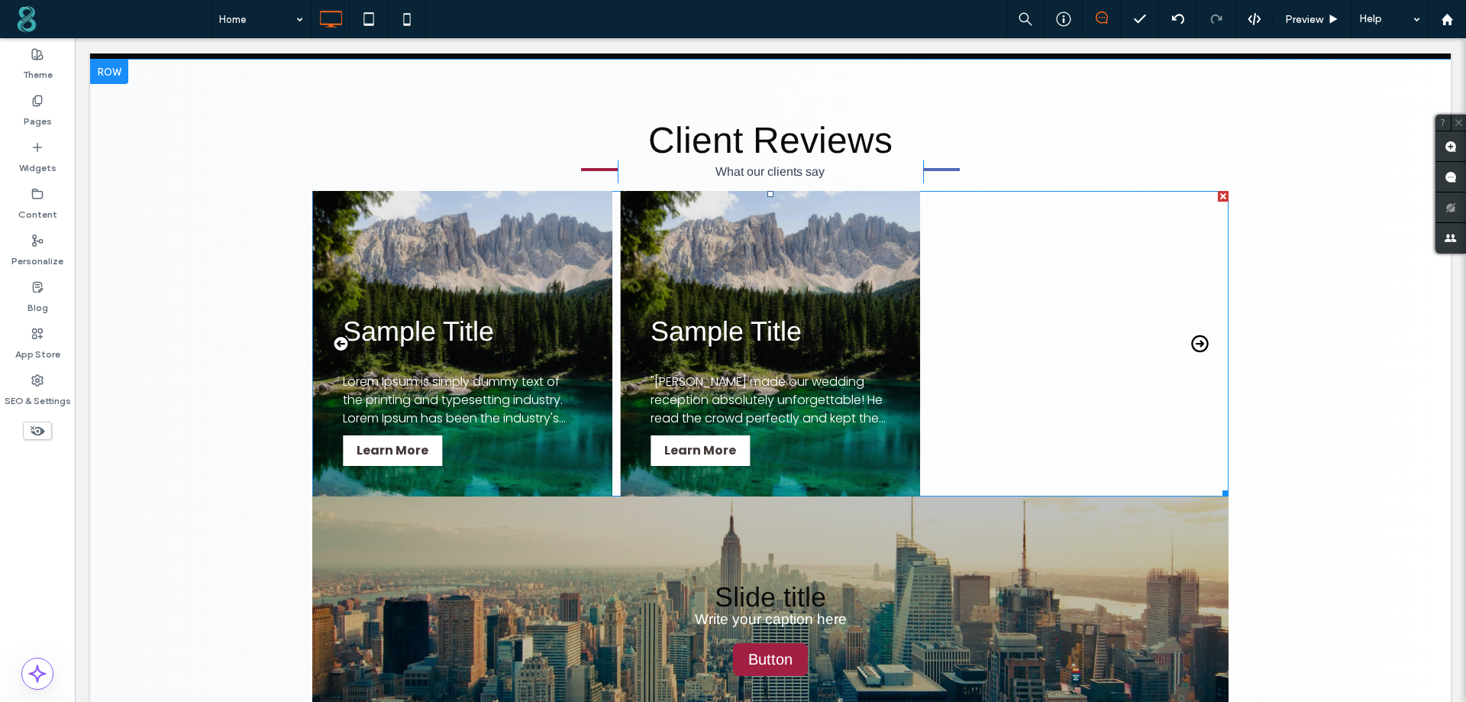
click at [453, 271] on span at bounding box center [770, 343] width 916 height 305
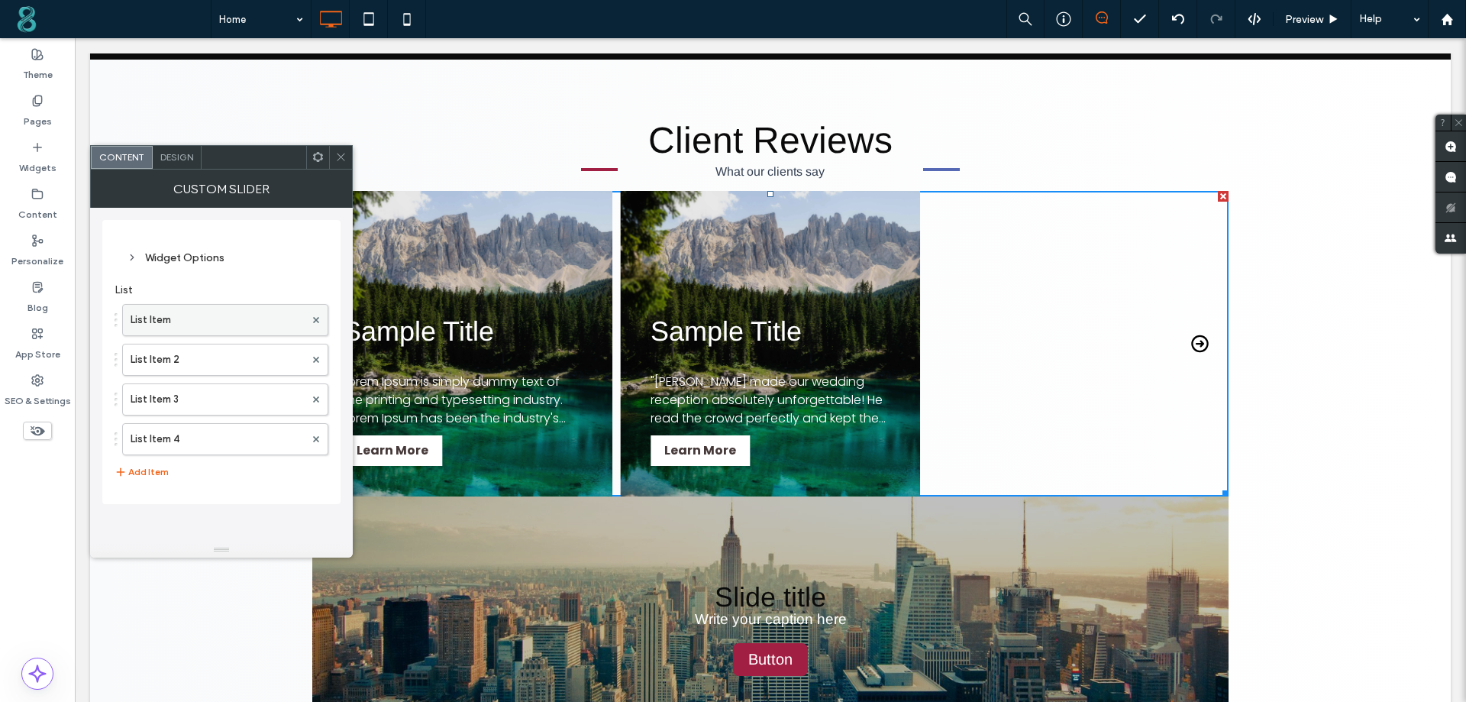
click at [214, 313] on label "List Item" at bounding box center [218, 320] width 174 height 31
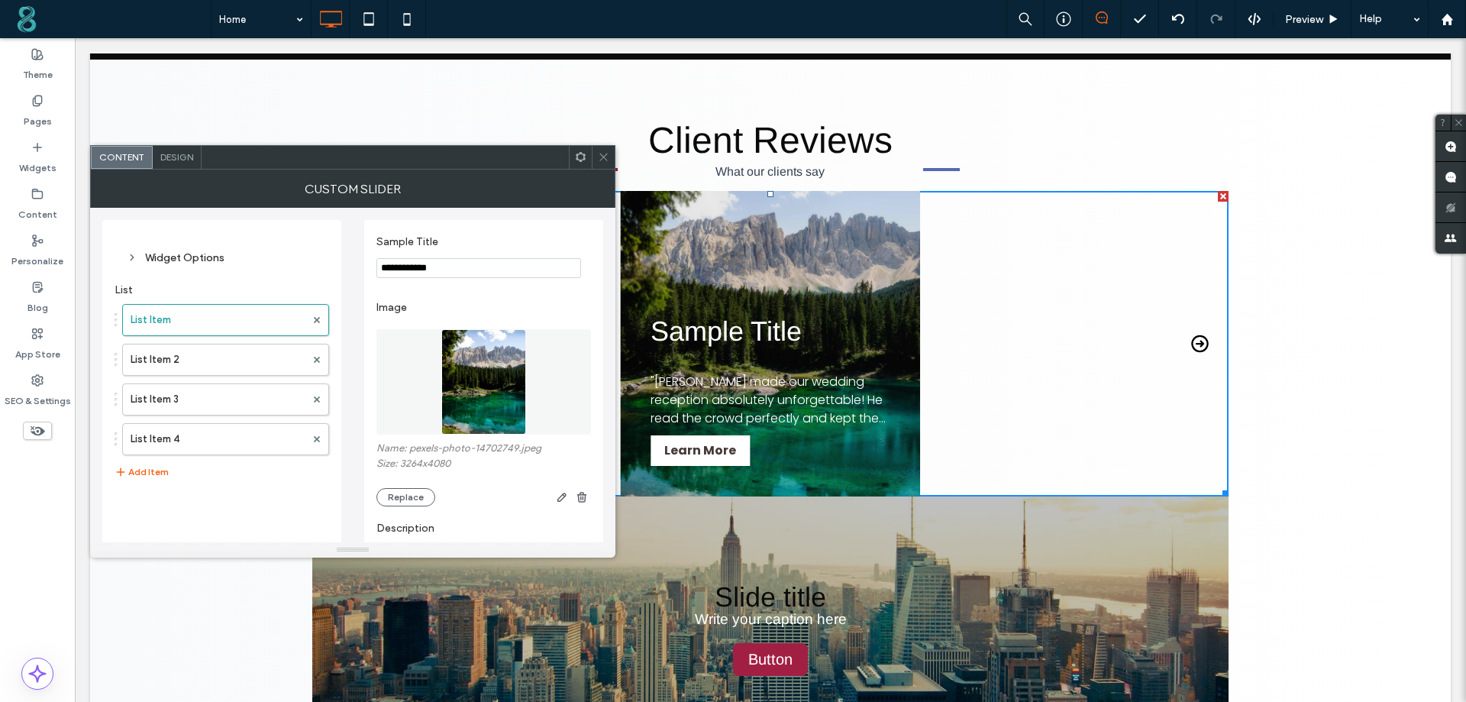
click at [472, 276] on input "**********" at bounding box center [478, 268] width 205 height 20
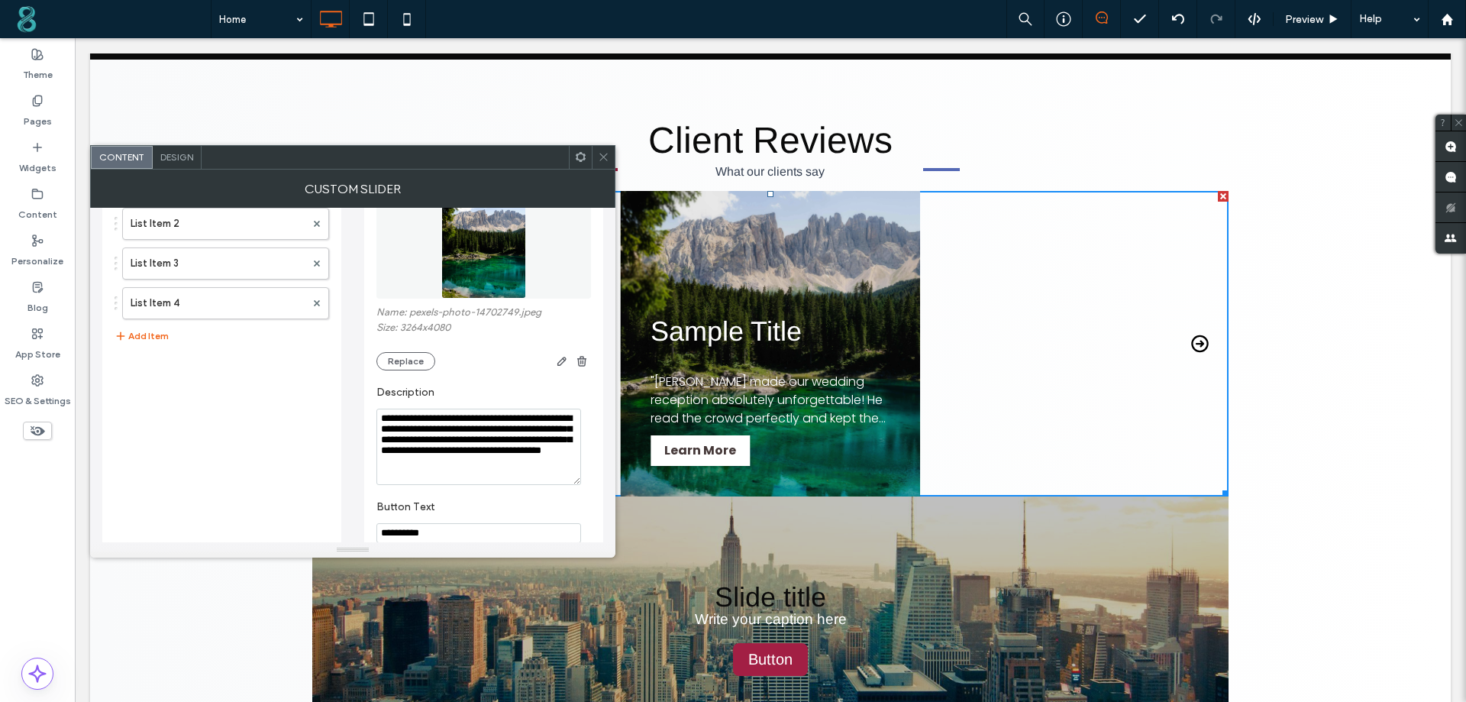
scroll to position [212, 0]
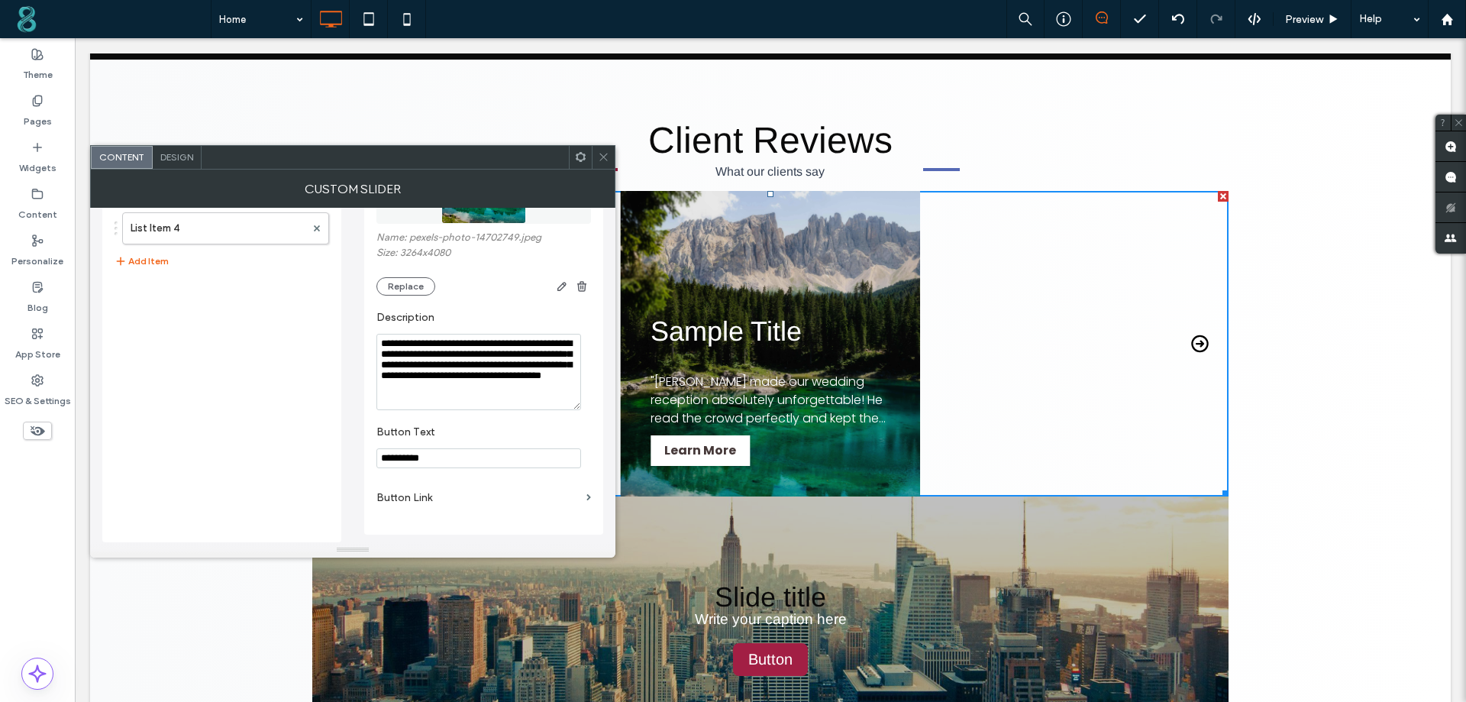
click at [553, 393] on textarea "**********" at bounding box center [478, 372] width 205 height 76
type textarea "**********"
drag, startPoint x: 599, startPoint y: 158, endPoint x: 570, endPoint y: 272, distance: 117.2
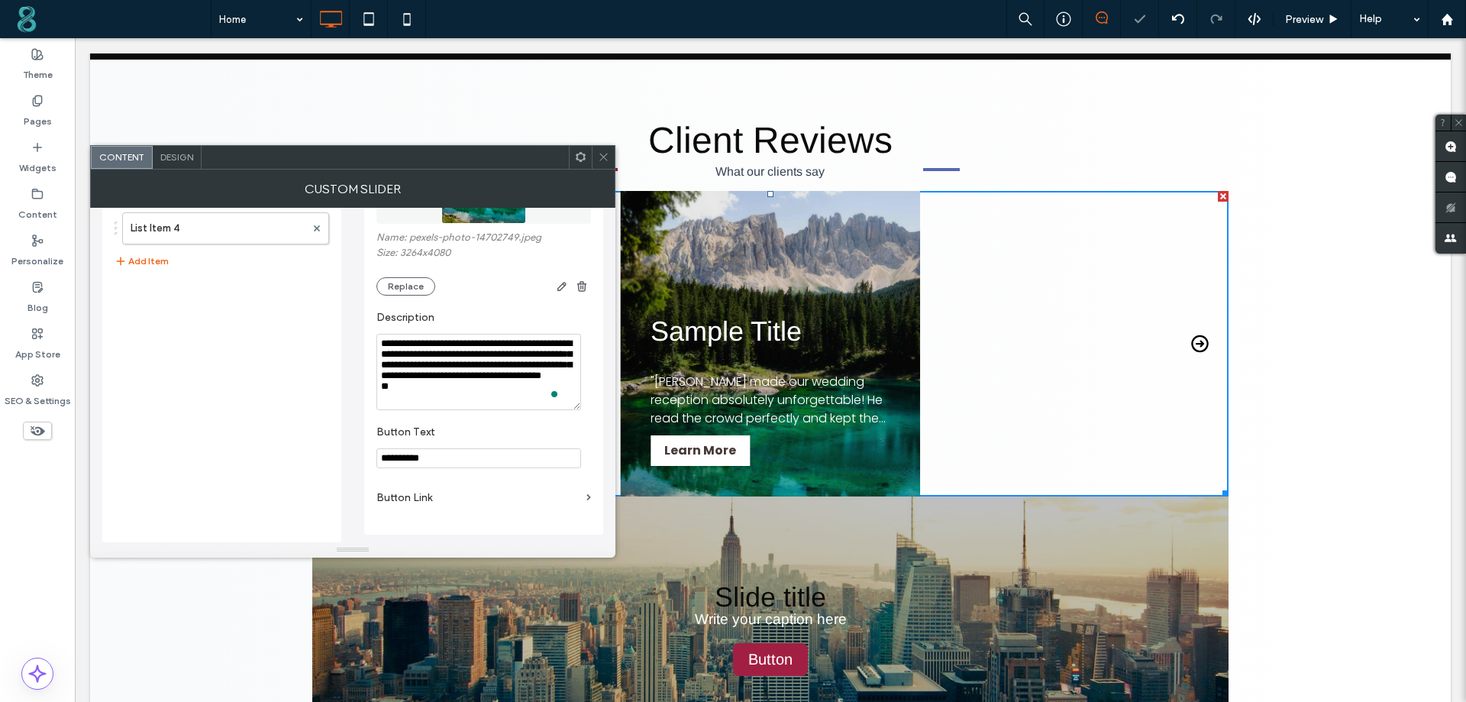
click at [599, 158] on icon at bounding box center [603, 156] width 11 height 11
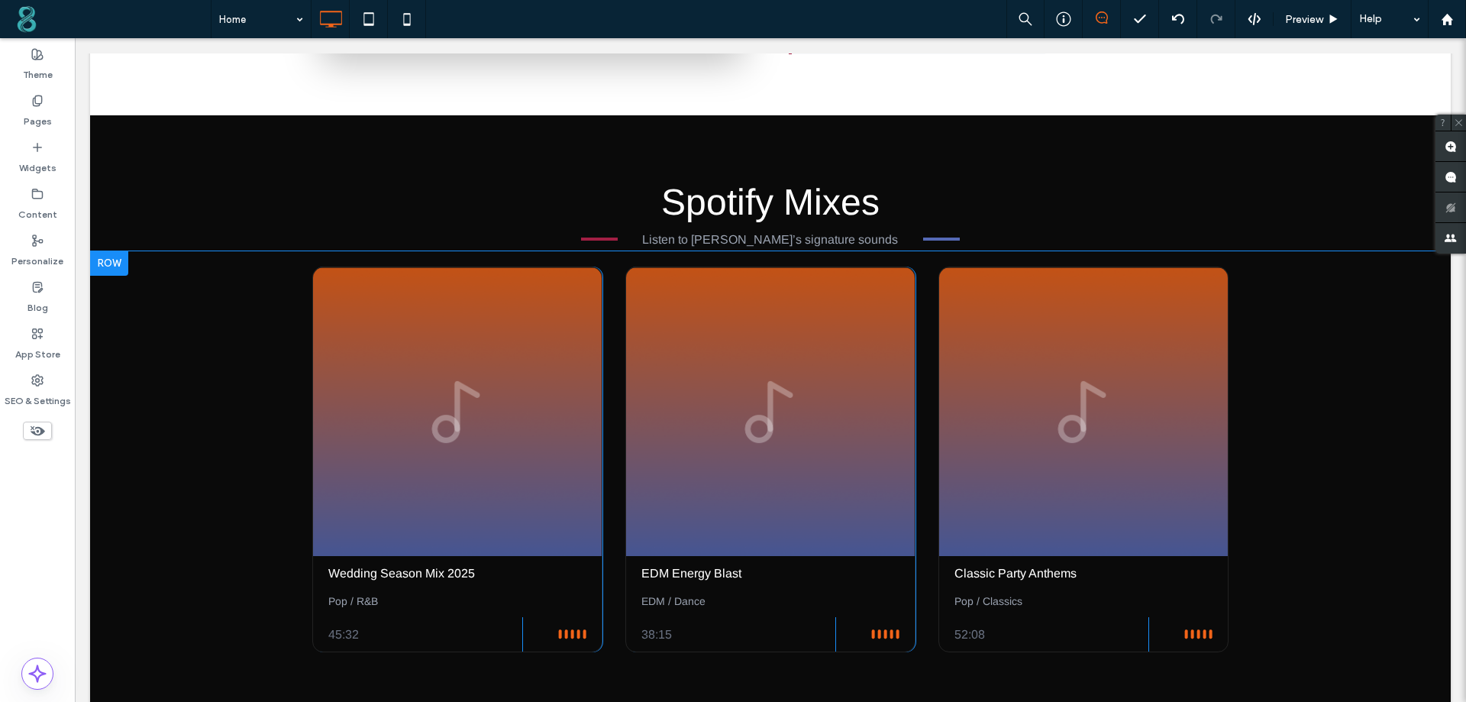
scroll to position [1374, 0]
